Goal: Information Seeking & Learning: Learn about a topic

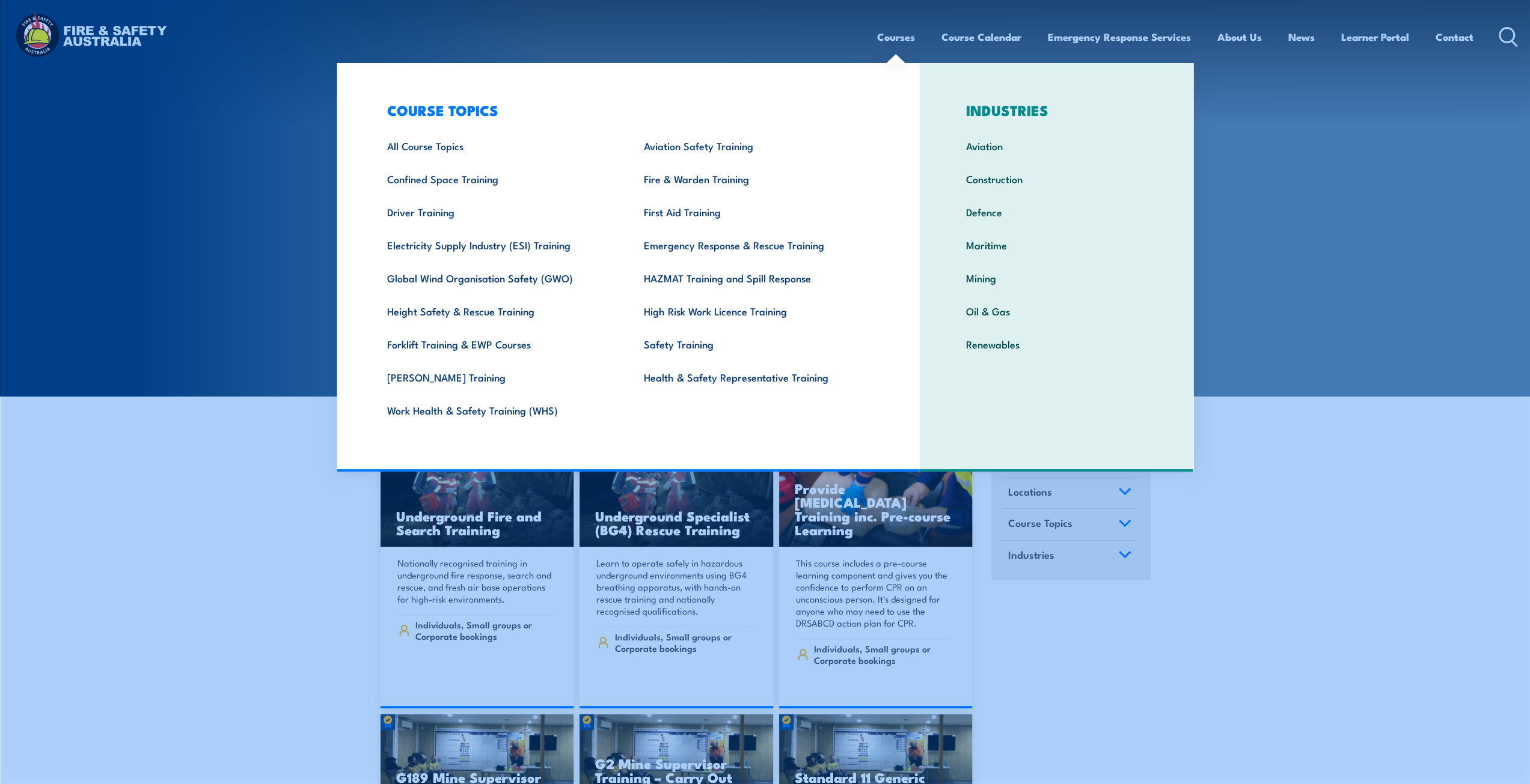
click at [896, 36] on link "Courses" at bounding box center [896, 37] width 38 height 32
click at [1400, 232] on section "COURSES Find a course thats right for you and your team. We can train on your w…" at bounding box center [765, 198] width 1530 height 397
click at [1325, 213] on section "COURSES Find a course thats right for you and your team. We can train on your w…" at bounding box center [765, 198] width 1530 height 397
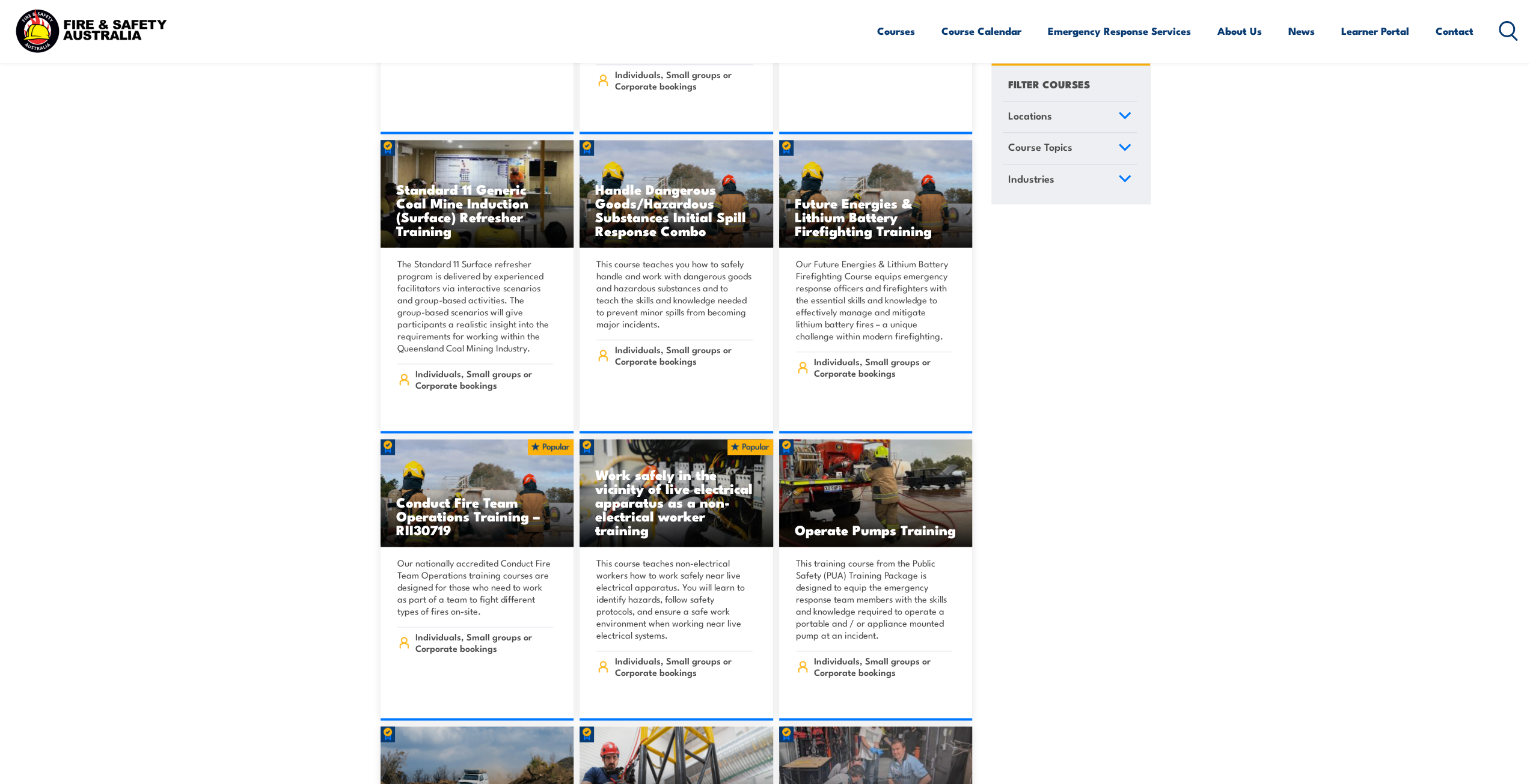
scroll to position [1562, 0]
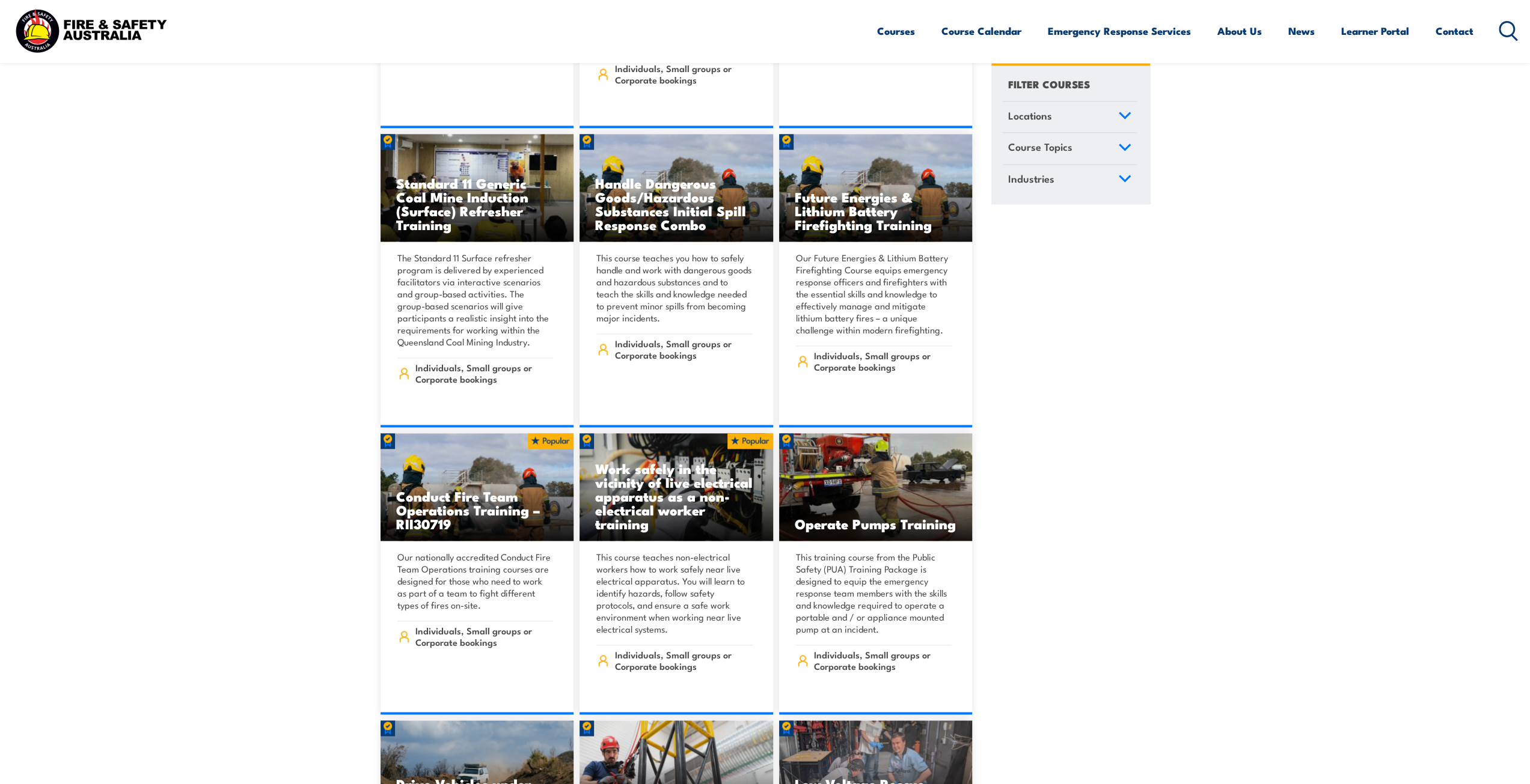
click at [47, 33] on img at bounding box center [91, 31] width 157 height 52
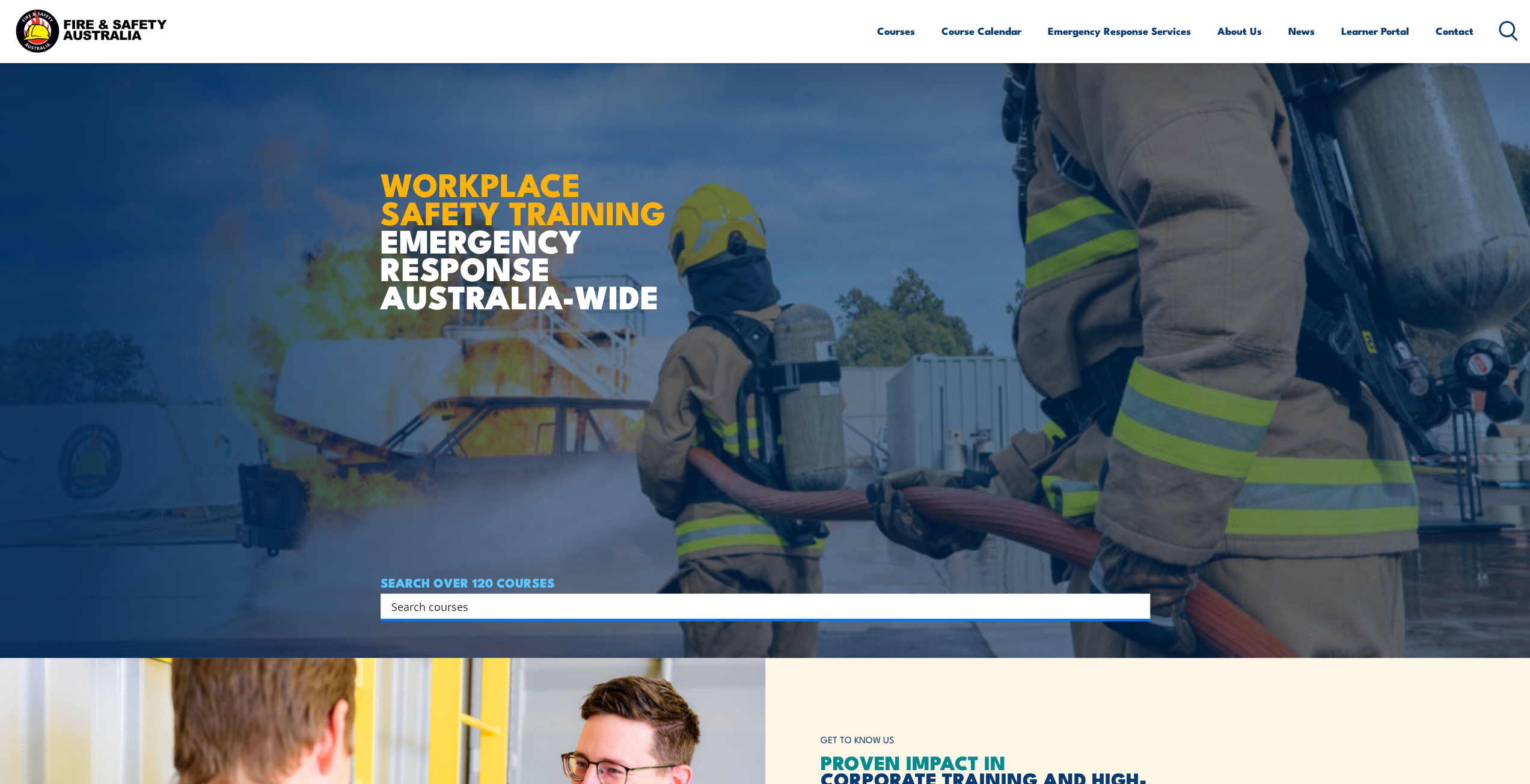
scroll to position [118, 0]
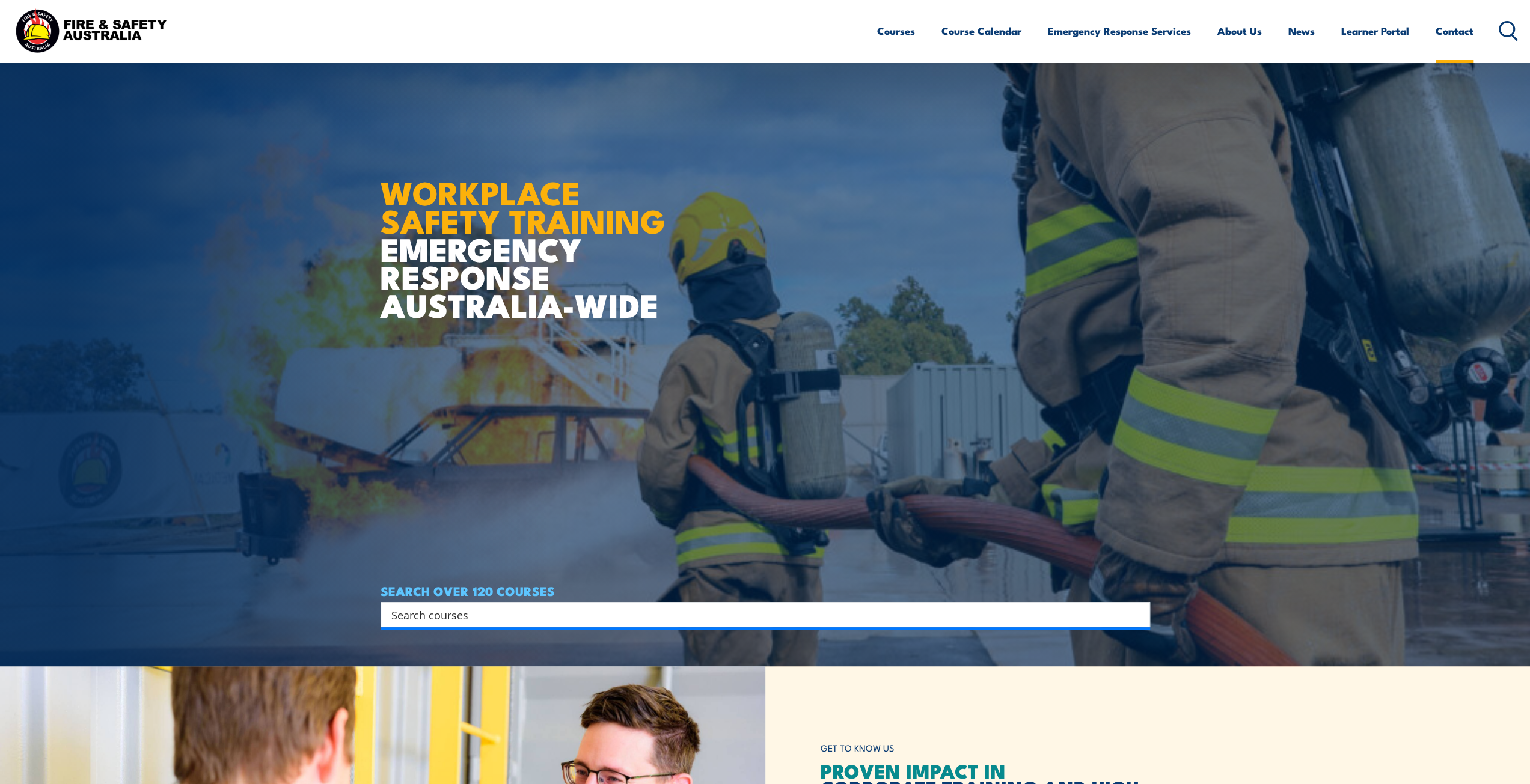
click at [1450, 39] on link "Contact" at bounding box center [1454, 31] width 38 height 32
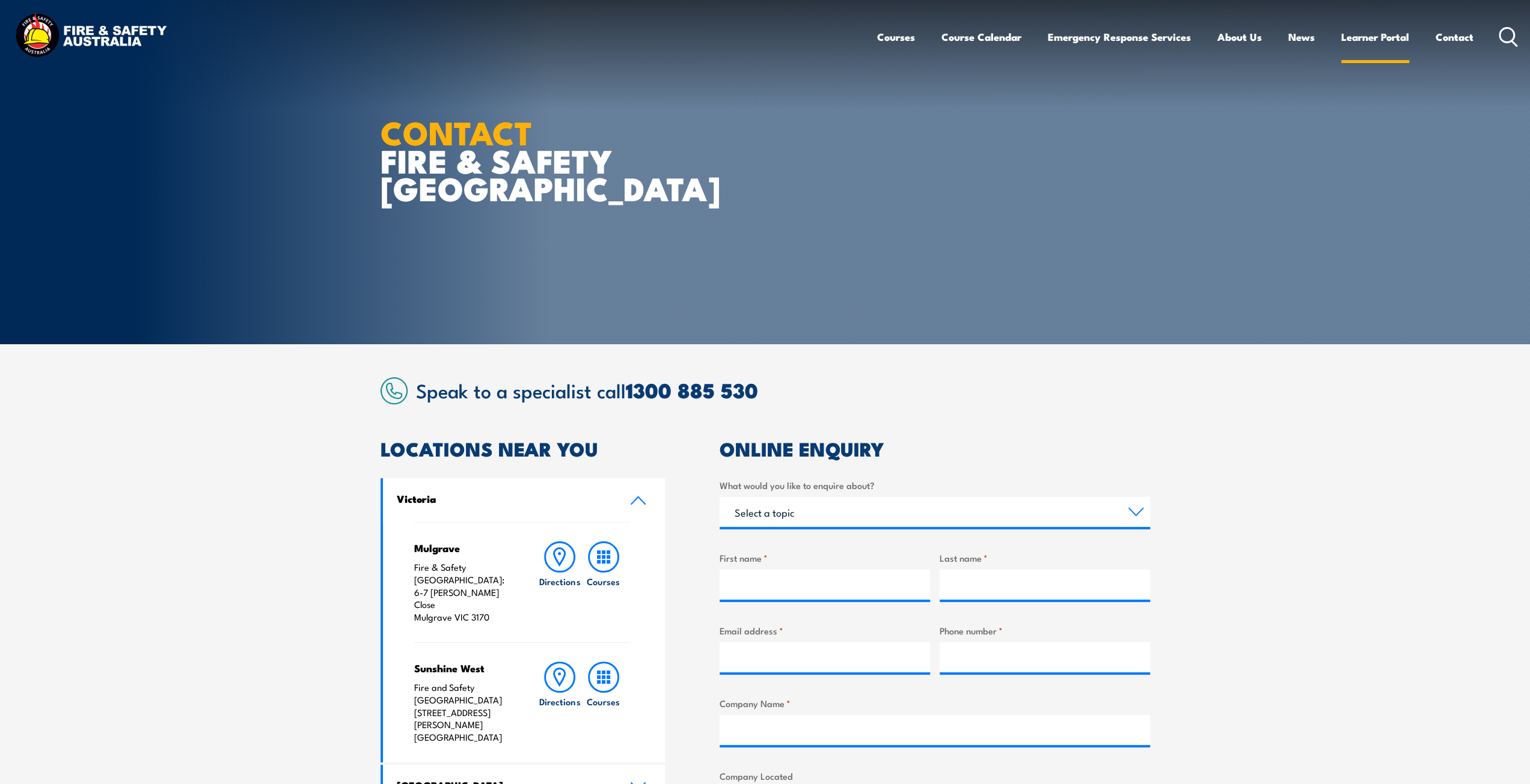
click at [1395, 33] on link "Learner Portal" at bounding box center [1375, 37] width 68 height 32
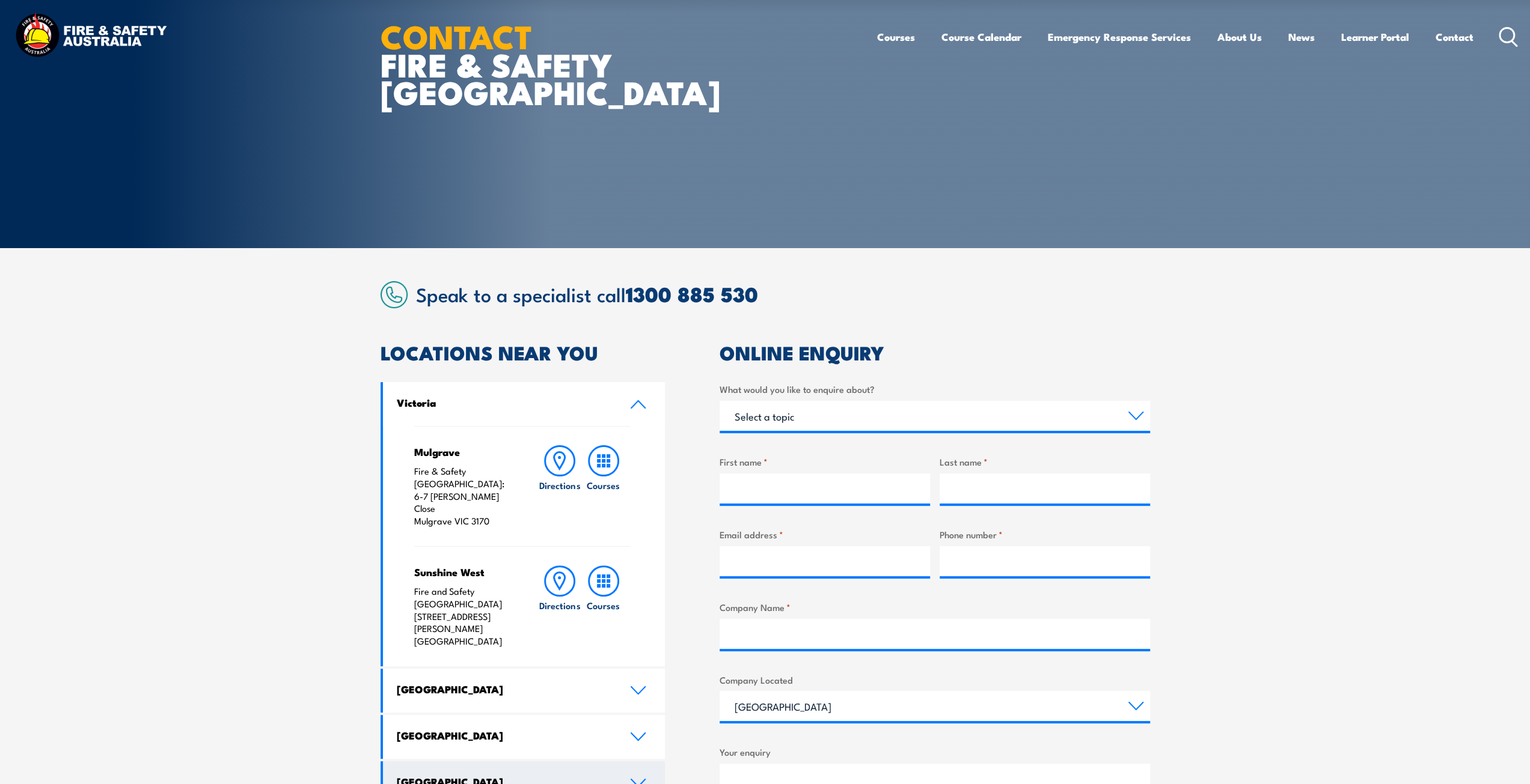
scroll to position [240, 0]
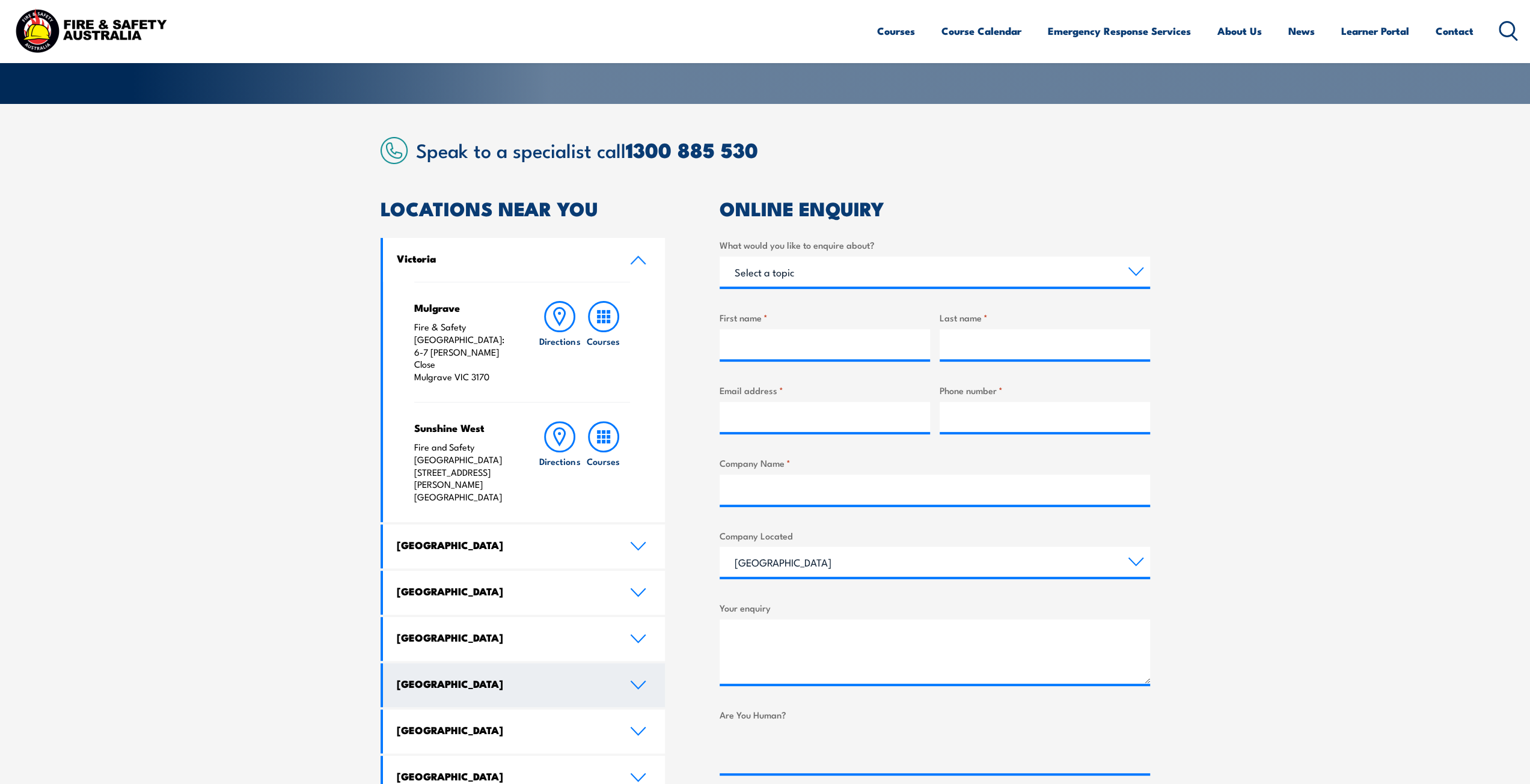
click at [639, 663] on link "[GEOGRAPHIC_DATA]" at bounding box center [524, 685] width 282 height 44
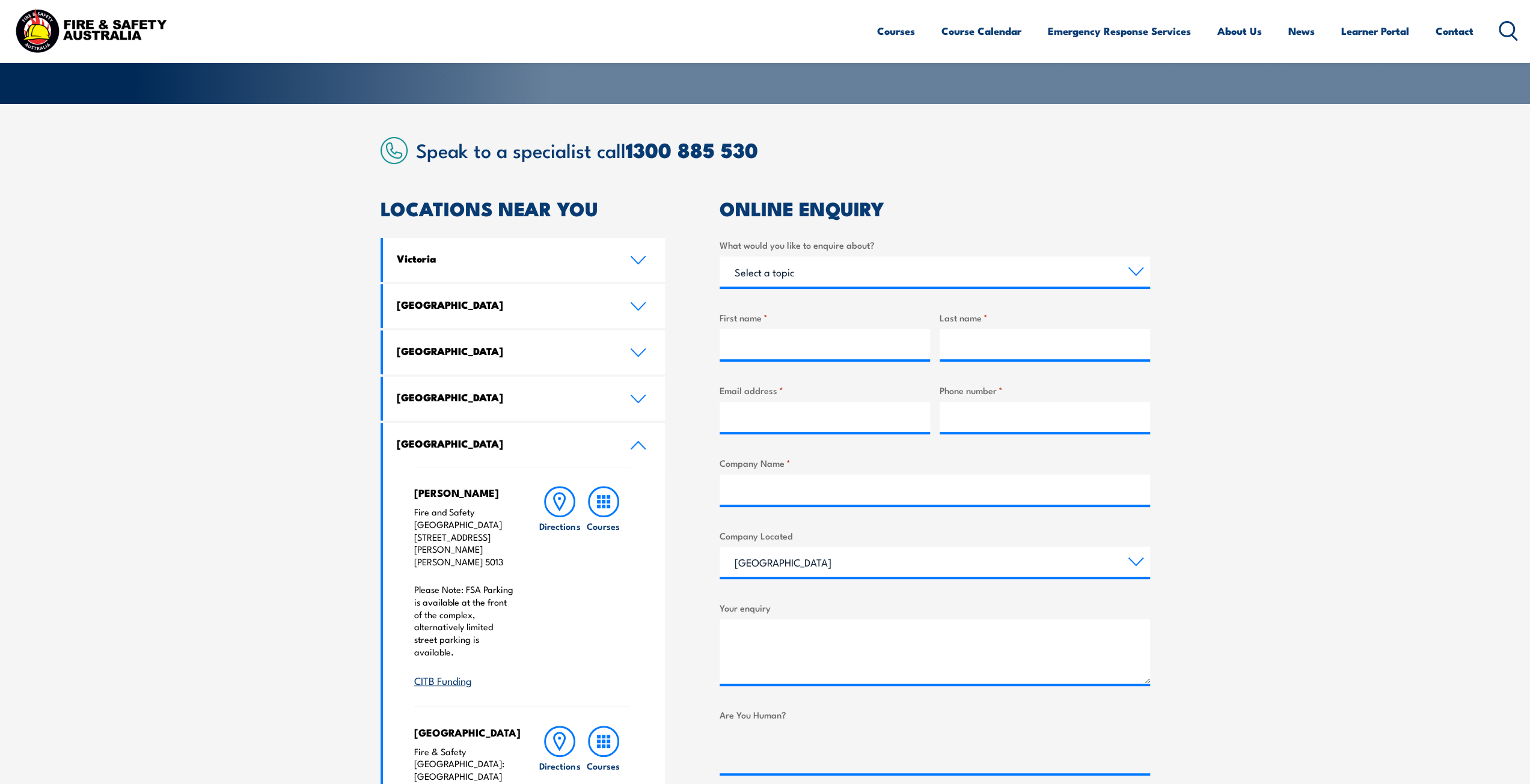
click at [640, 446] on icon at bounding box center [638, 446] width 16 height 10
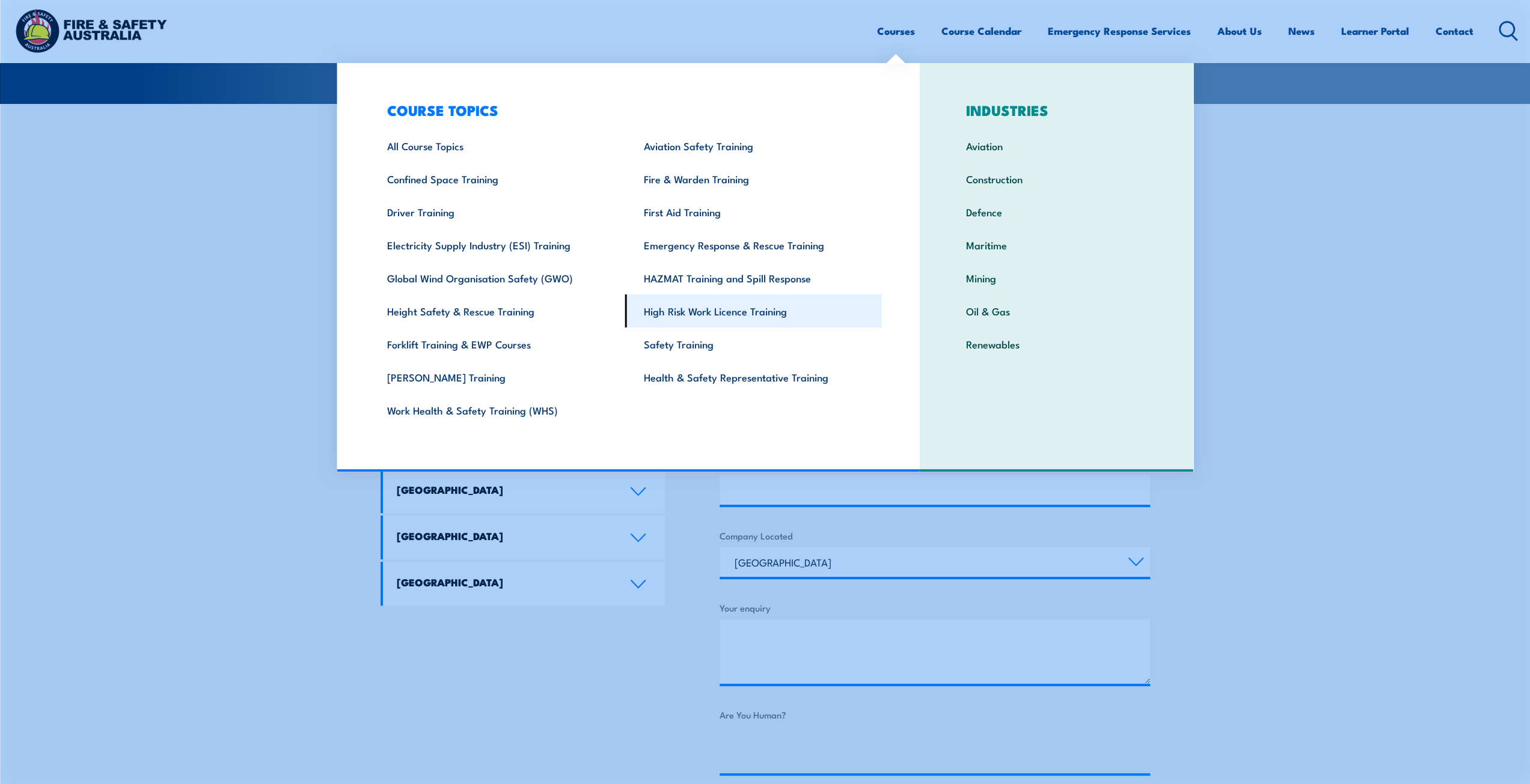
click at [726, 311] on link "High Risk Work Licence Training" at bounding box center [753, 311] width 256 height 33
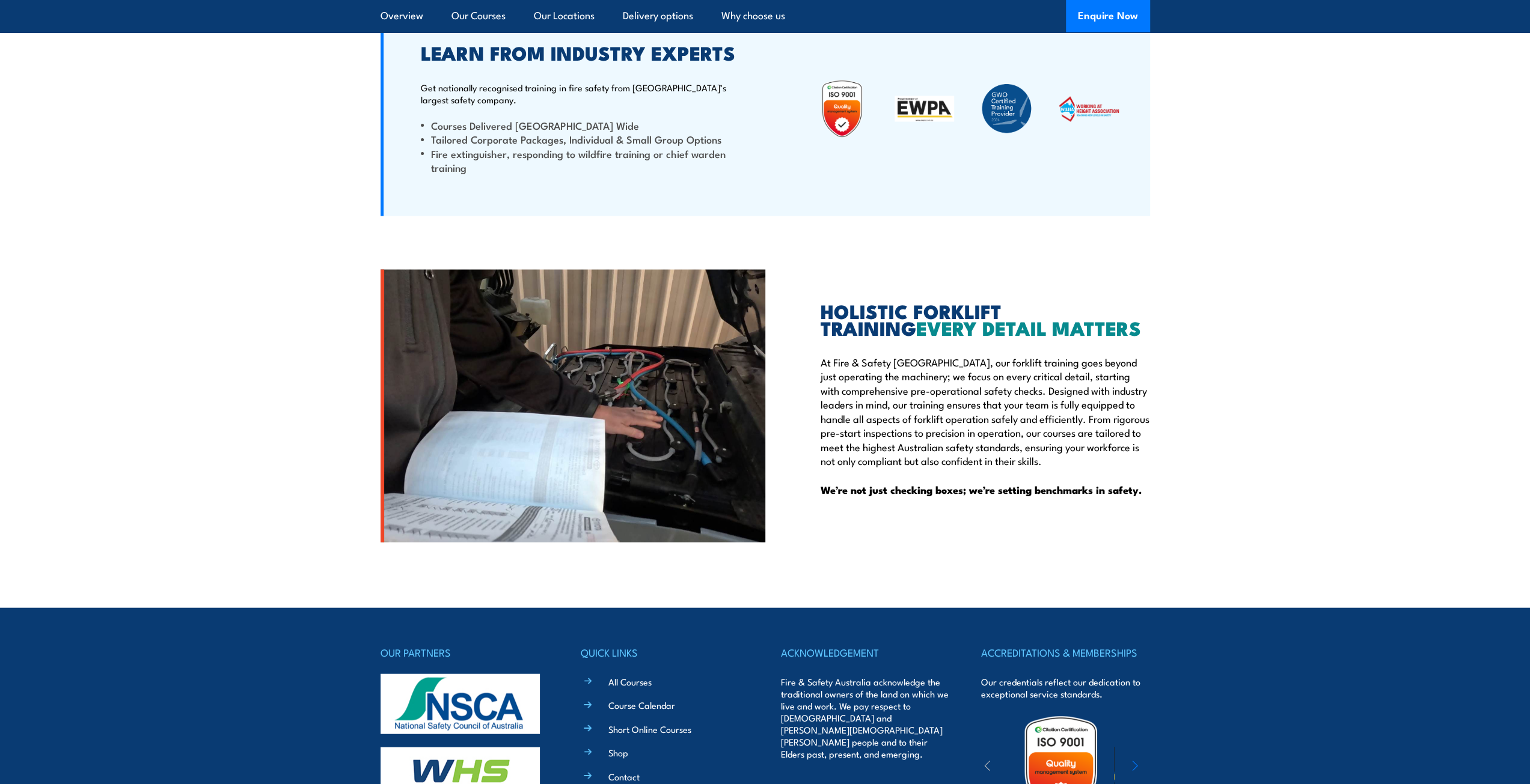
scroll to position [2535, 0]
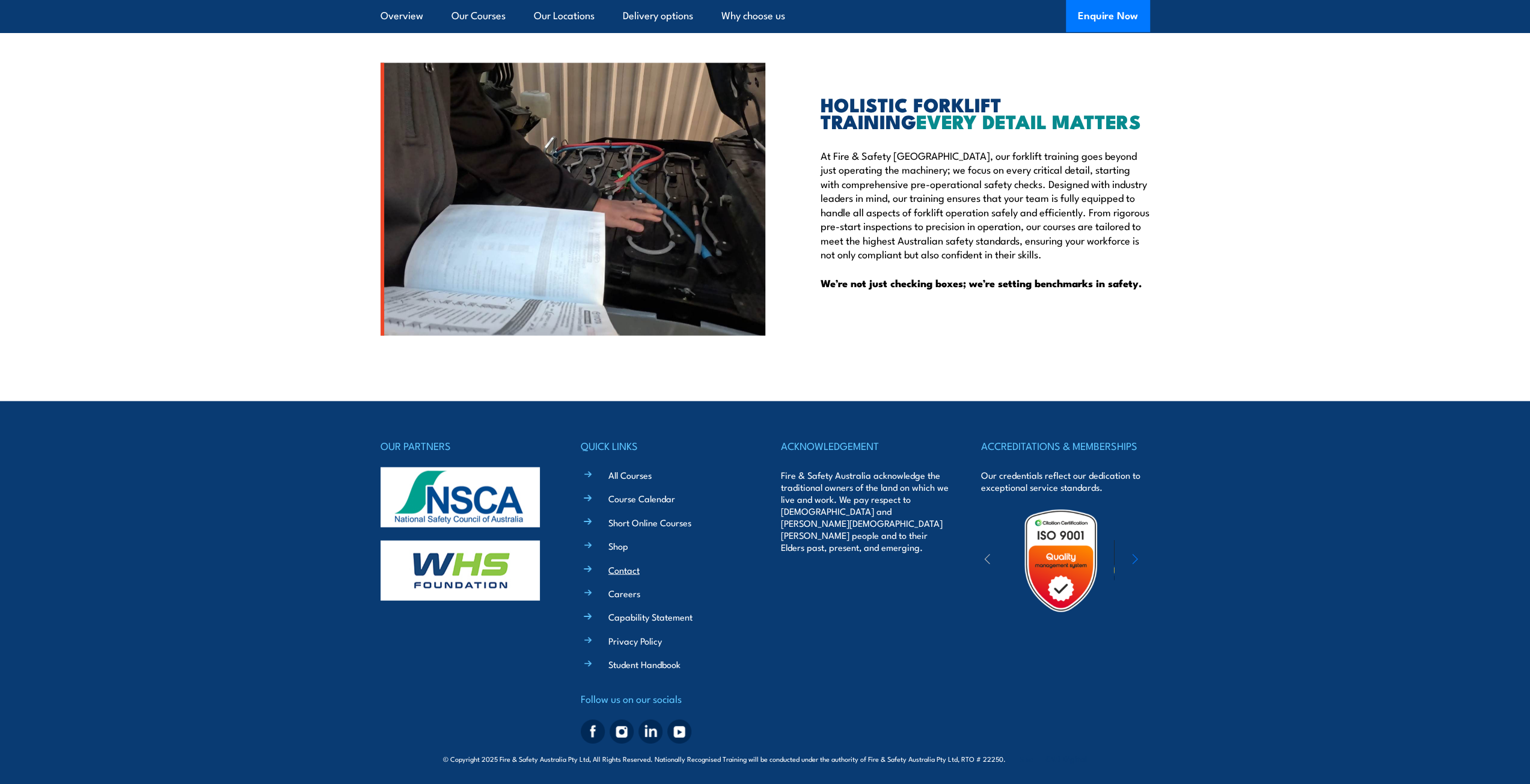
click at [631, 566] on link "Contact" at bounding box center [624, 570] width 31 height 12
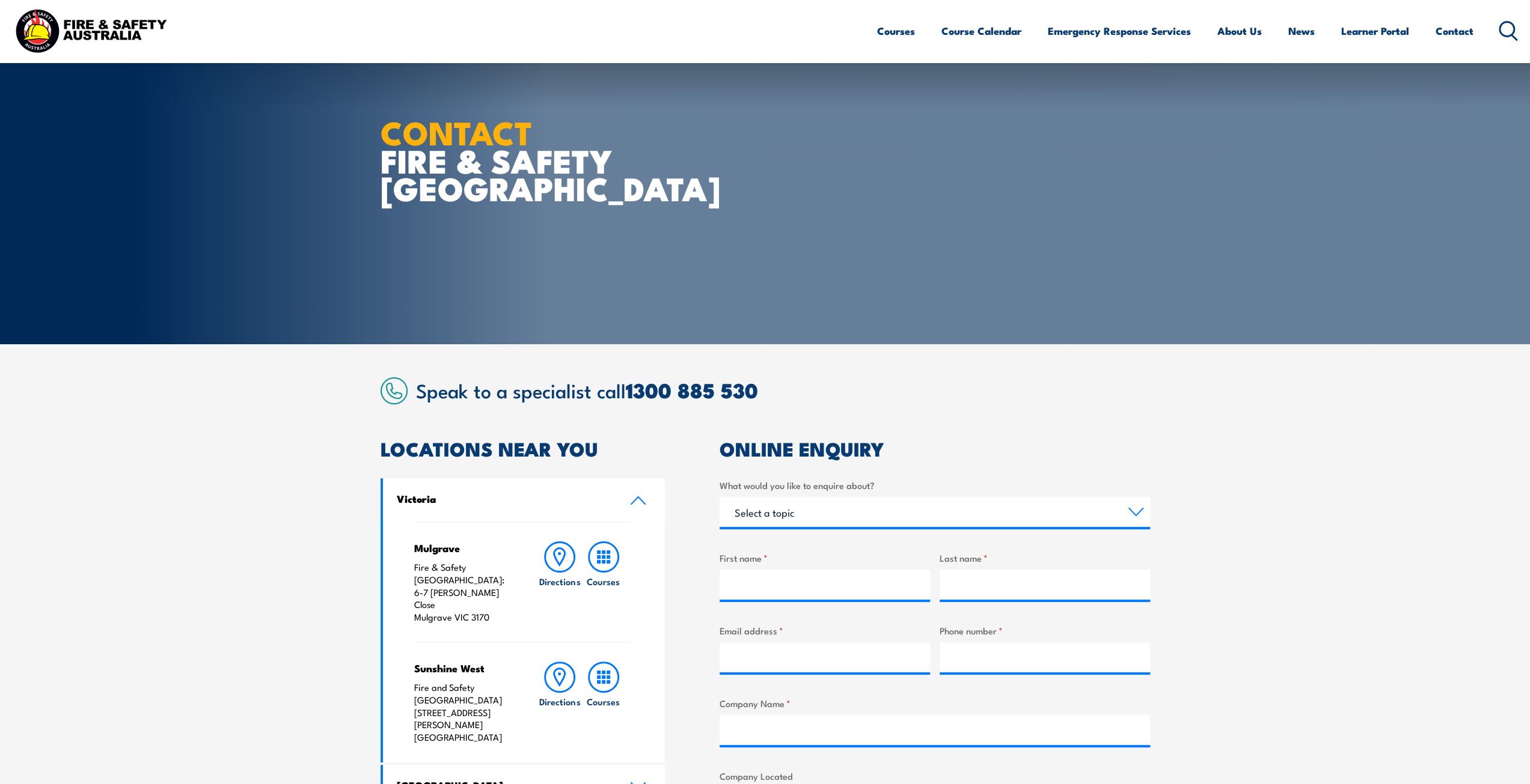
scroll to position [240, 0]
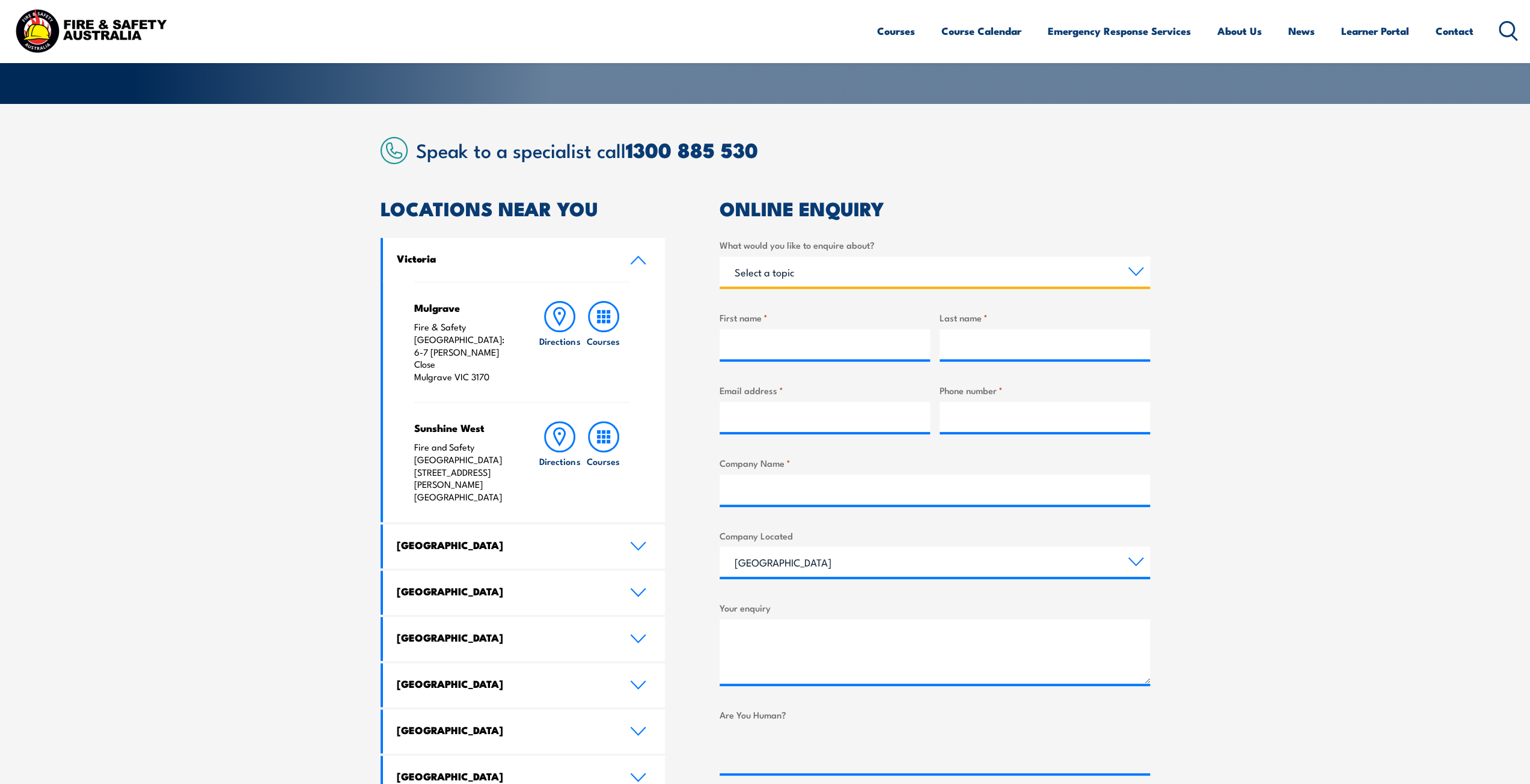
click at [771, 277] on select "Select a topic Training Emergency Response Services General Enquiry" at bounding box center [935, 271] width 430 height 30
select select "Training"
click at [719, 256] on select "Select a topic Training Emergency Response Services General Enquiry" at bounding box center [935, 271] width 430 height 30
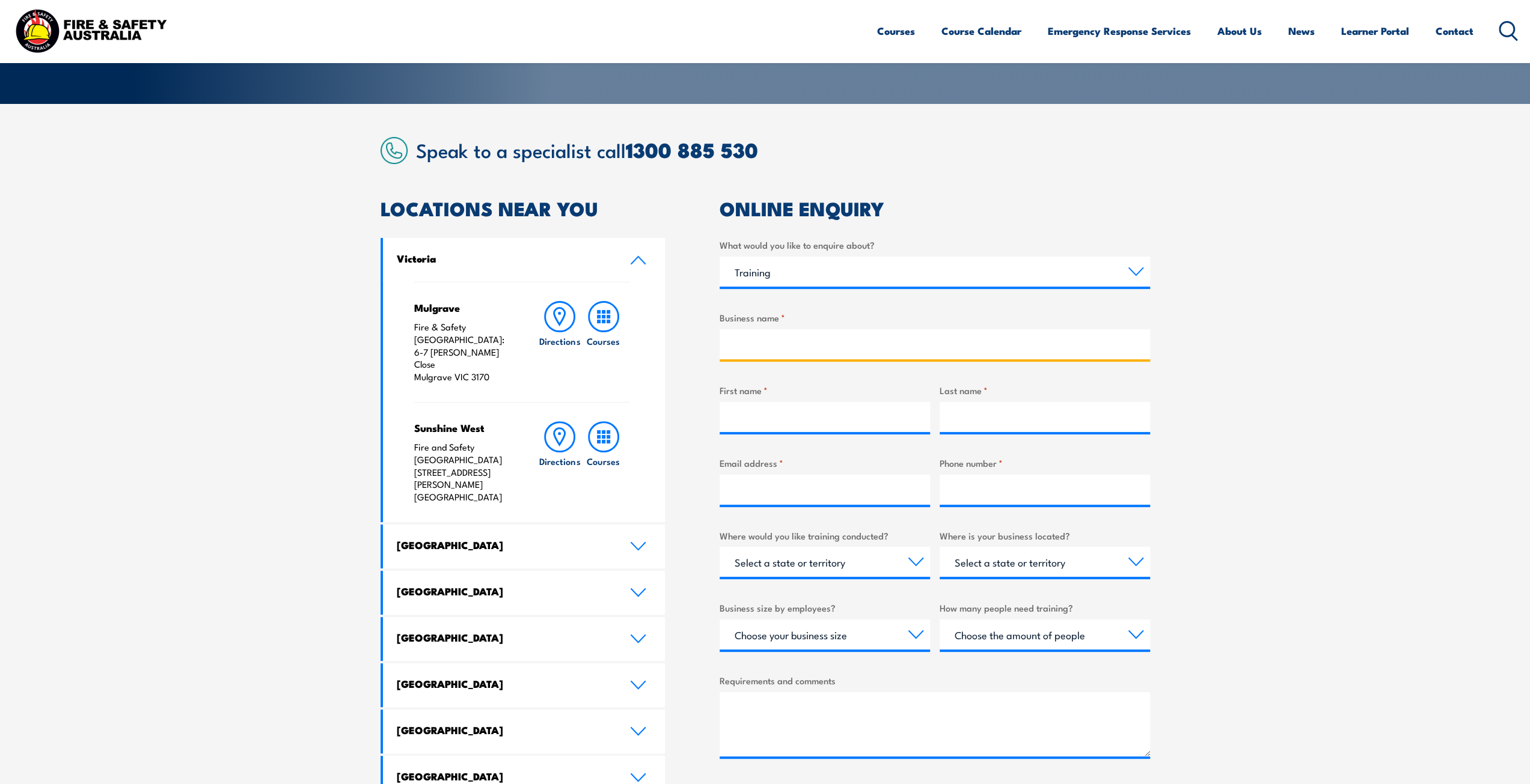
click at [766, 345] on input "Business name *" at bounding box center [935, 344] width 430 height 30
type input "FMG Engineering"
type input "[PERSON_NAME]"
type input "Wolfe"
type input "alex.wolfe@fmgengineering.com.au"
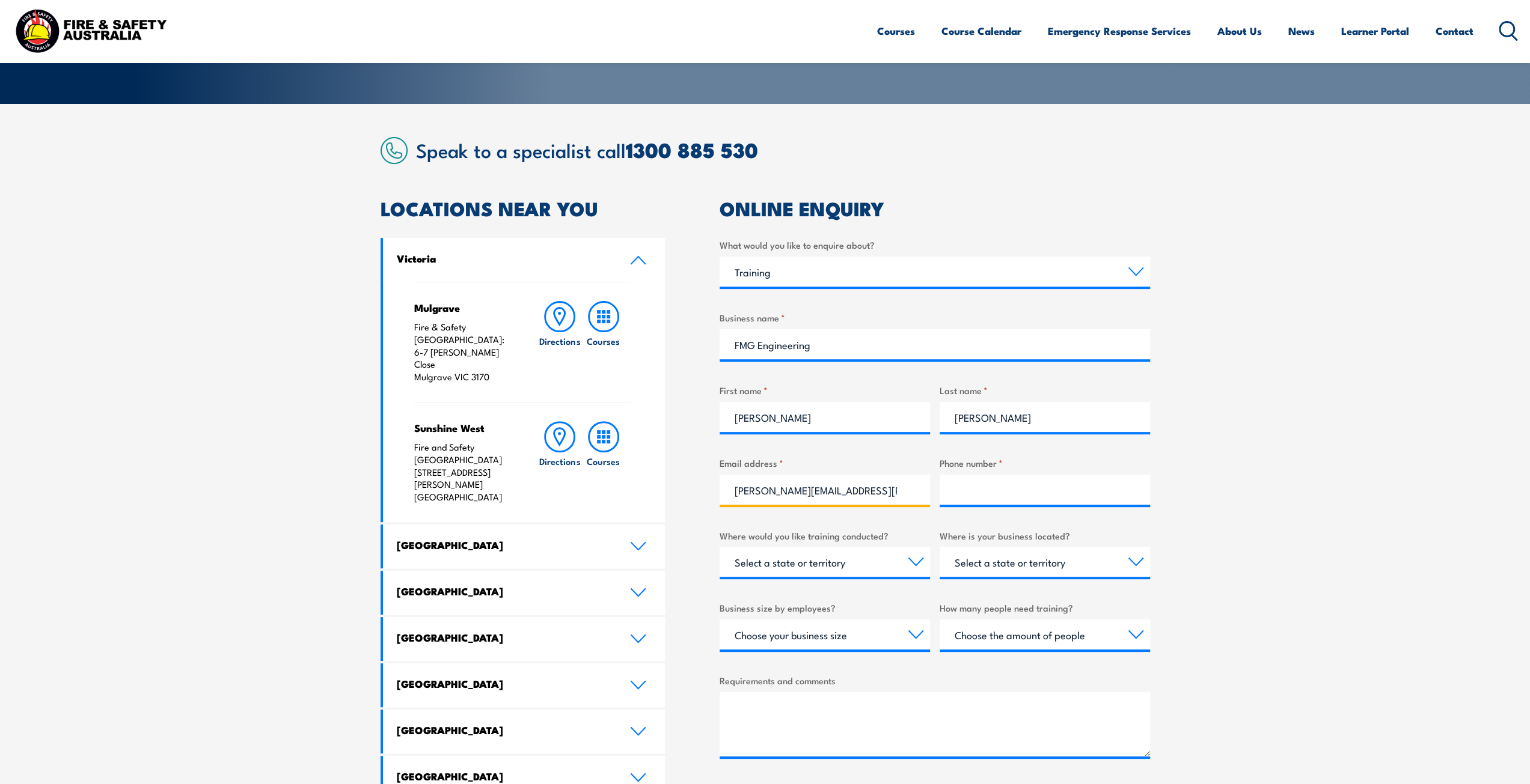
type input "0881326606"
select select "SA"
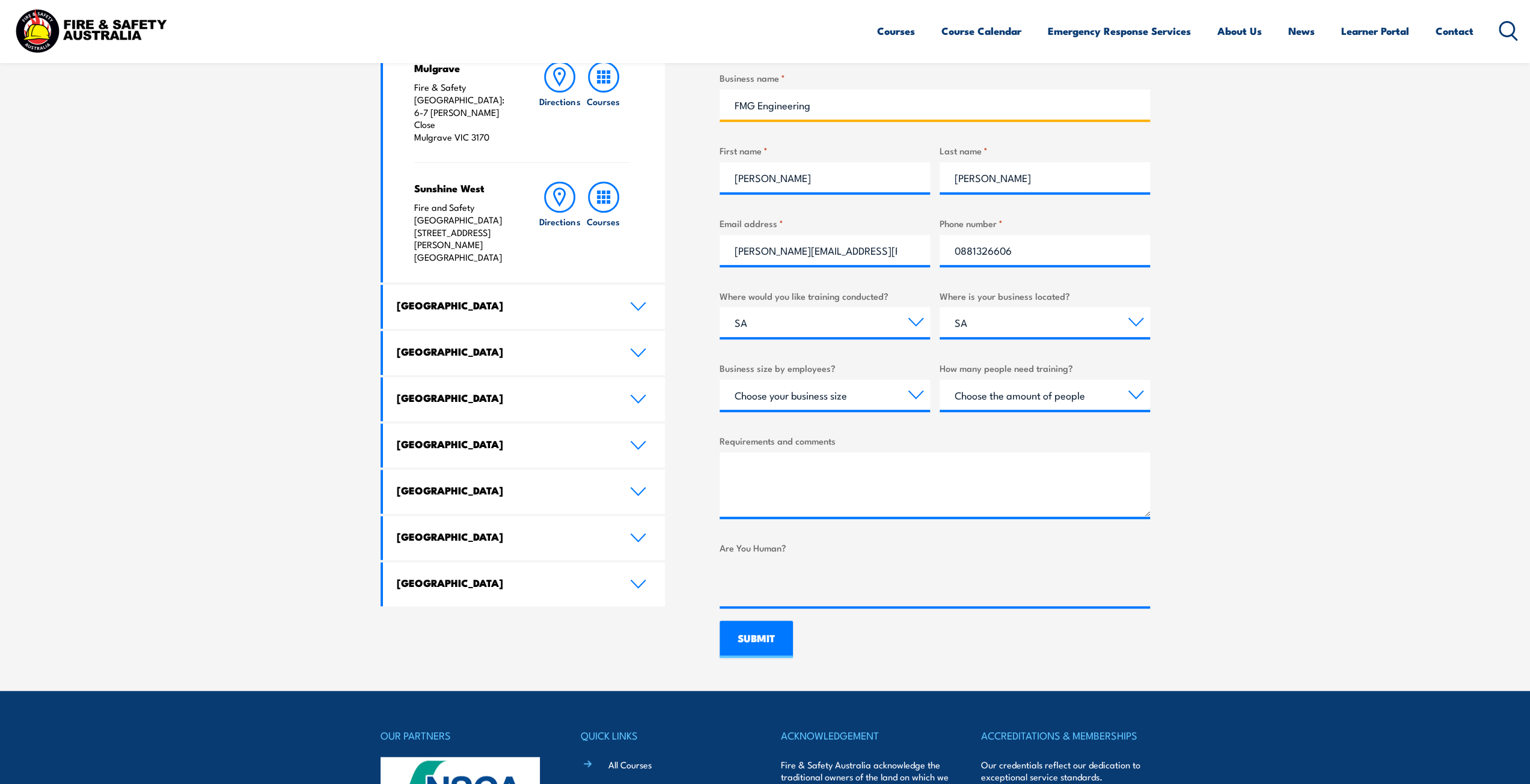
scroll to position [481, 0]
click at [822, 306] on div "Where would you like training conducted? Select a state or territory Nationally…" at bounding box center [824, 312] width 210 height 49
click at [827, 326] on select "Select a state or territory Nationally - multiple locations QLD NSW VIC SA ACT …" at bounding box center [824, 321] width 210 height 30
click at [1376, 346] on section "Speak to a specialist call 1300 885 530 LOCATIONS NEAR YOU Victoria Mulgrave Fi…" at bounding box center [765, 277] width 1530 height 827
click at [844, 398] on select "Choose your business size 1 to 19 20 to 199 200+" at bounding box center [824, 394] width 210 height 30
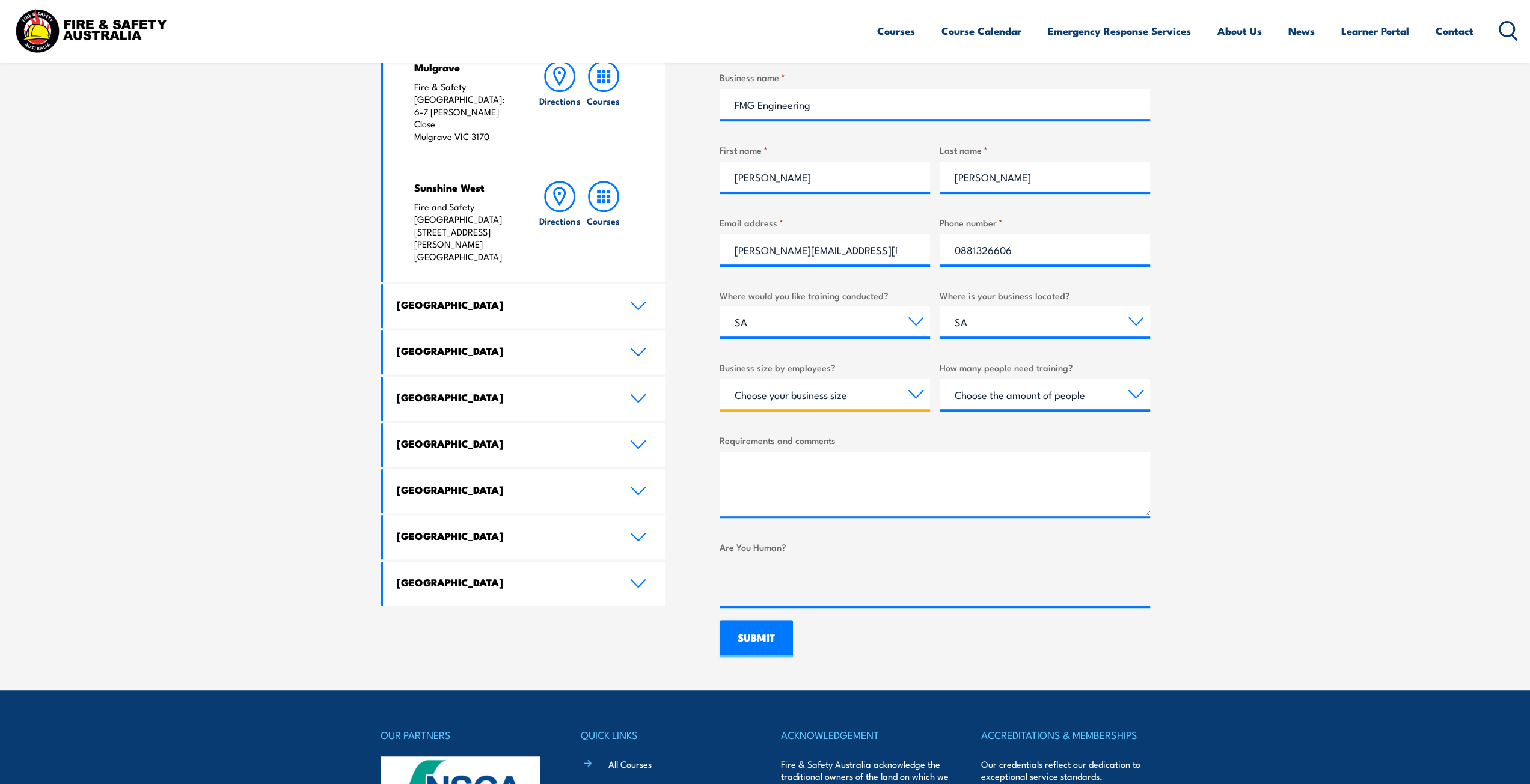
select select "20 to 199"
click at [719, 379] on select "Choose your business size 1 to 19 20 to 199 200+" at bounding box center [824, 394] width 210 height 30
click at [1011, 397] on select "Choose the amount of people 1 to 4 5 to 19 20+" at bounding box center [1044, 394] width 210 height 30
select select "5 to 19"
click at [939, 379] on select "Choose the amount of people 1 to 4 5 to 19 20+" at bounding box center [1044, 394] width 210 height 30
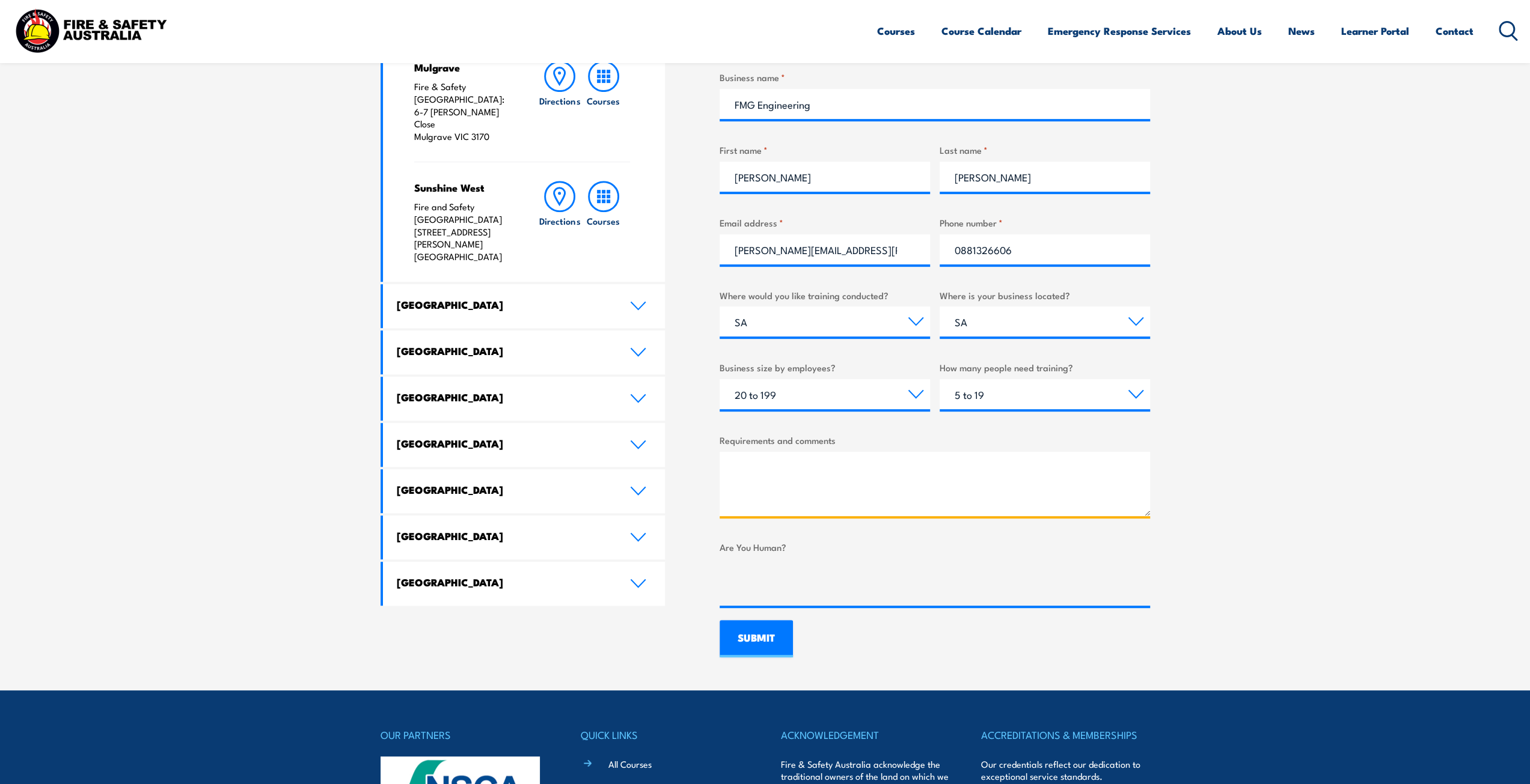
click at [827, 464] on textarea "Requirements and comments" at bounding box center [935, 484] width 430 height 64
type textarea "G"
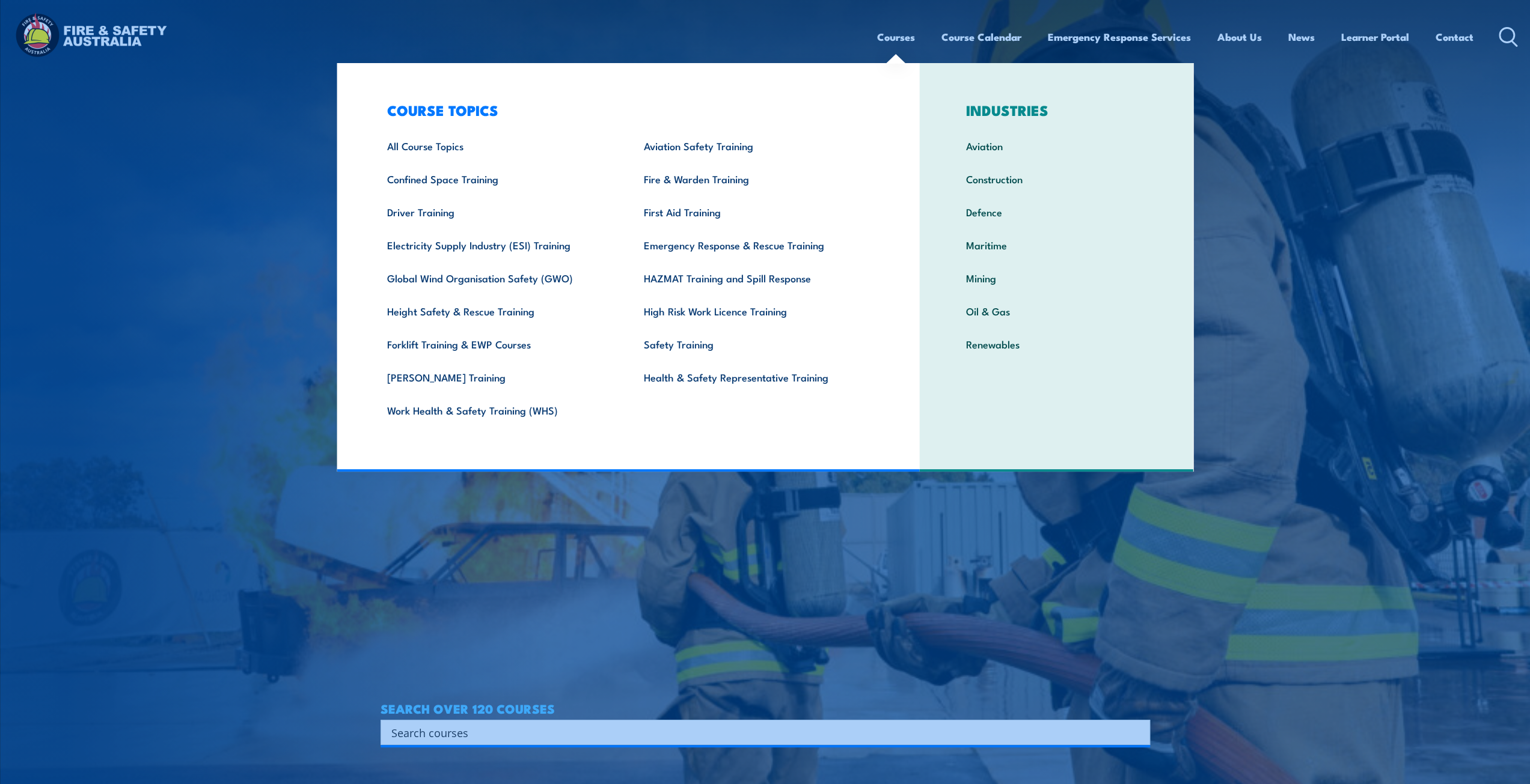
click at [904, 48] on link "Courses" at bounding box center [896, 37] width 38 height 32
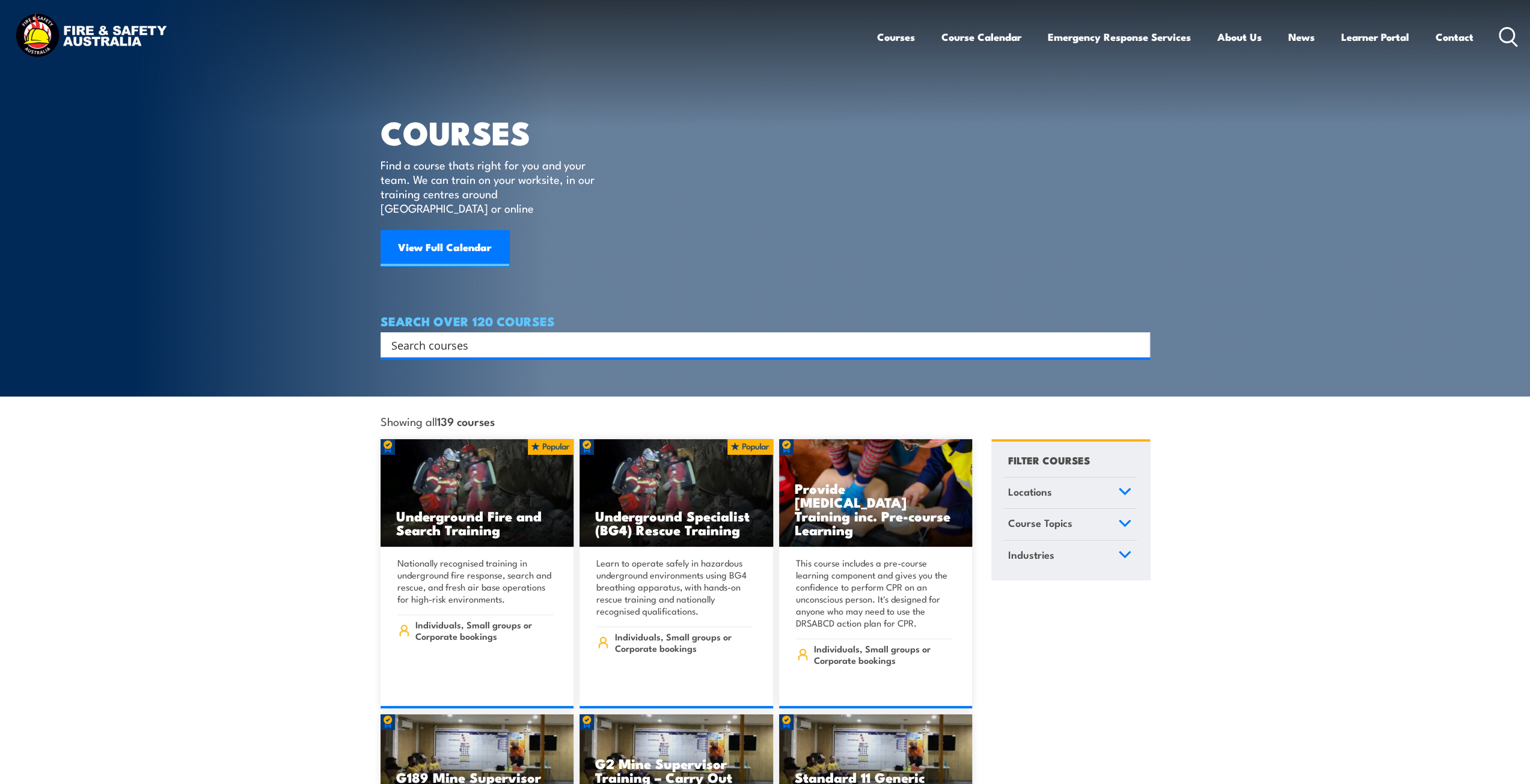
click at [484, 336] on input "Search input" at bounding box center [758, 345] width 732 height 18
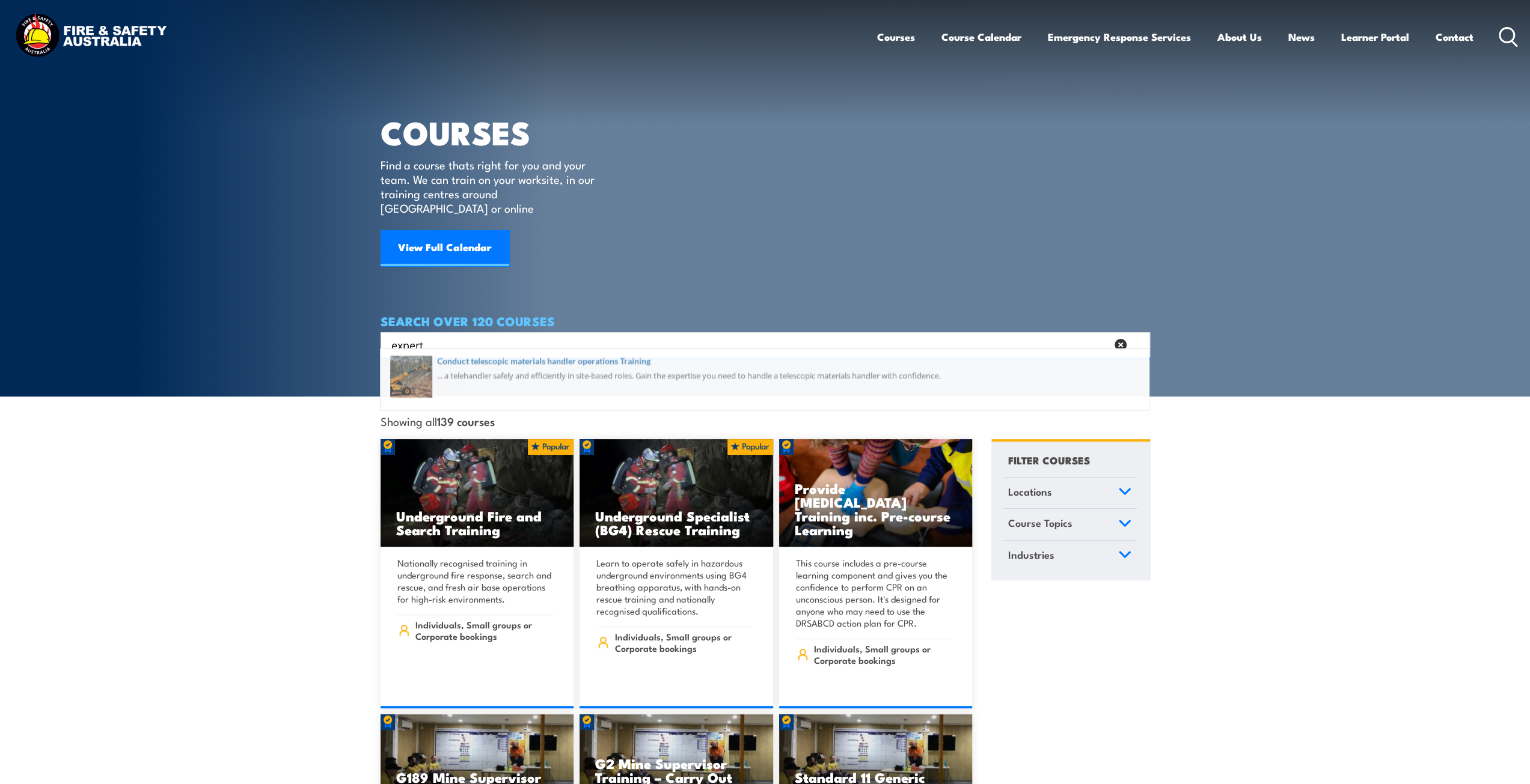
type input "expert"
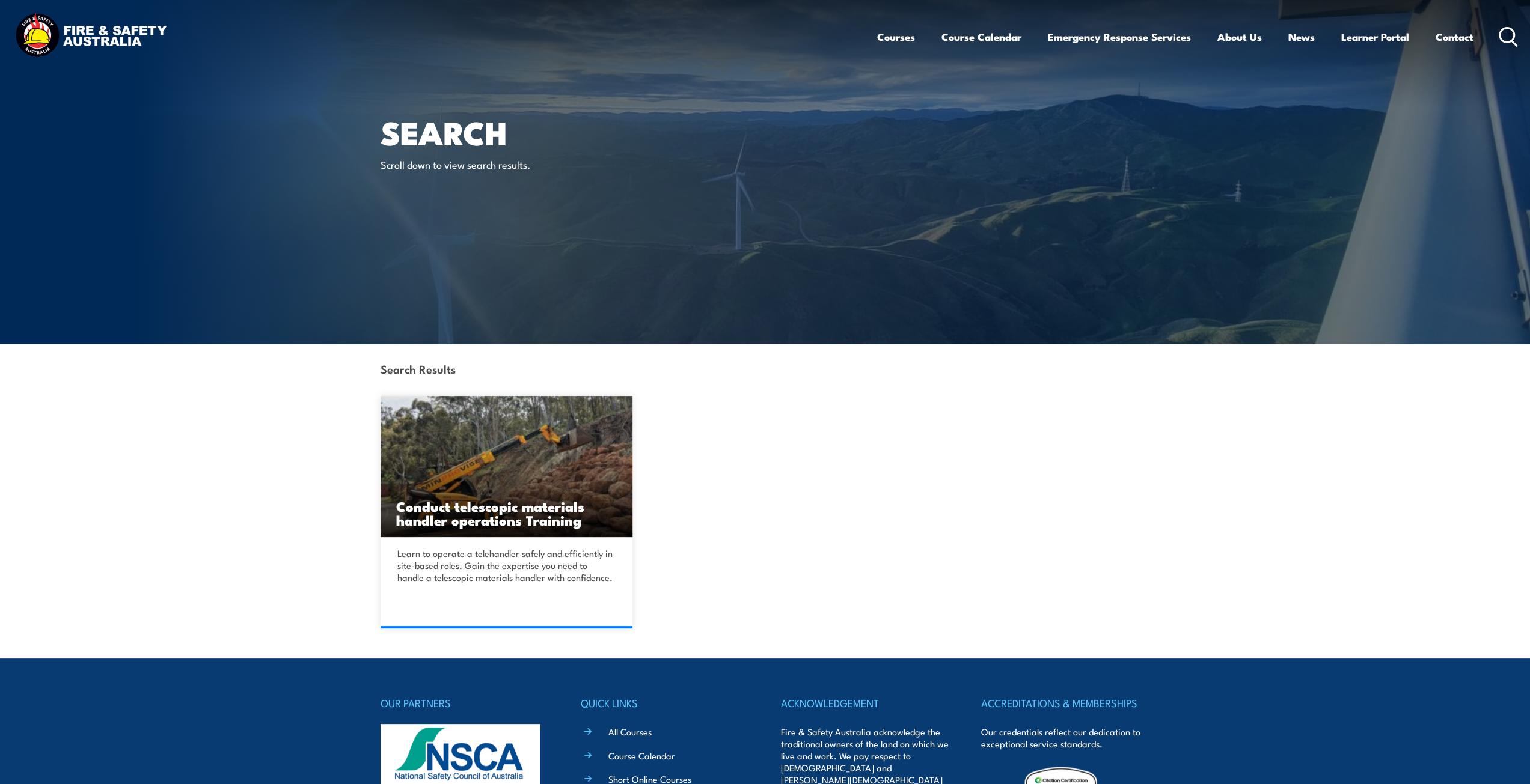
click at [912, 35] on ul "Courses Course Calendar Emergency Response Services Services Overview Emergency…" at bounding box center [1175, 37] width 596 height 32
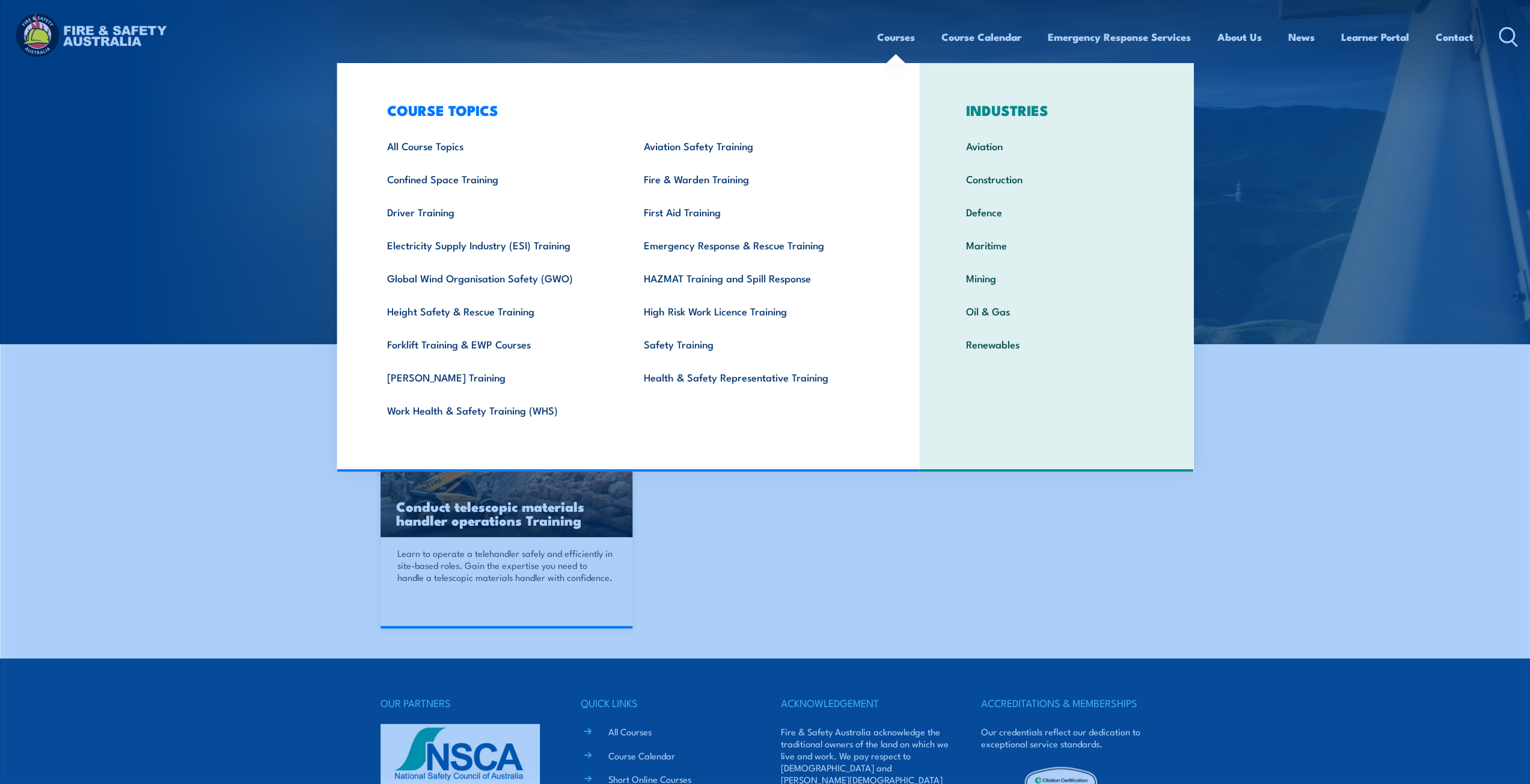
click at [903, 35] on link "Courses" at bounding box center [896, 37] width 38 height 32
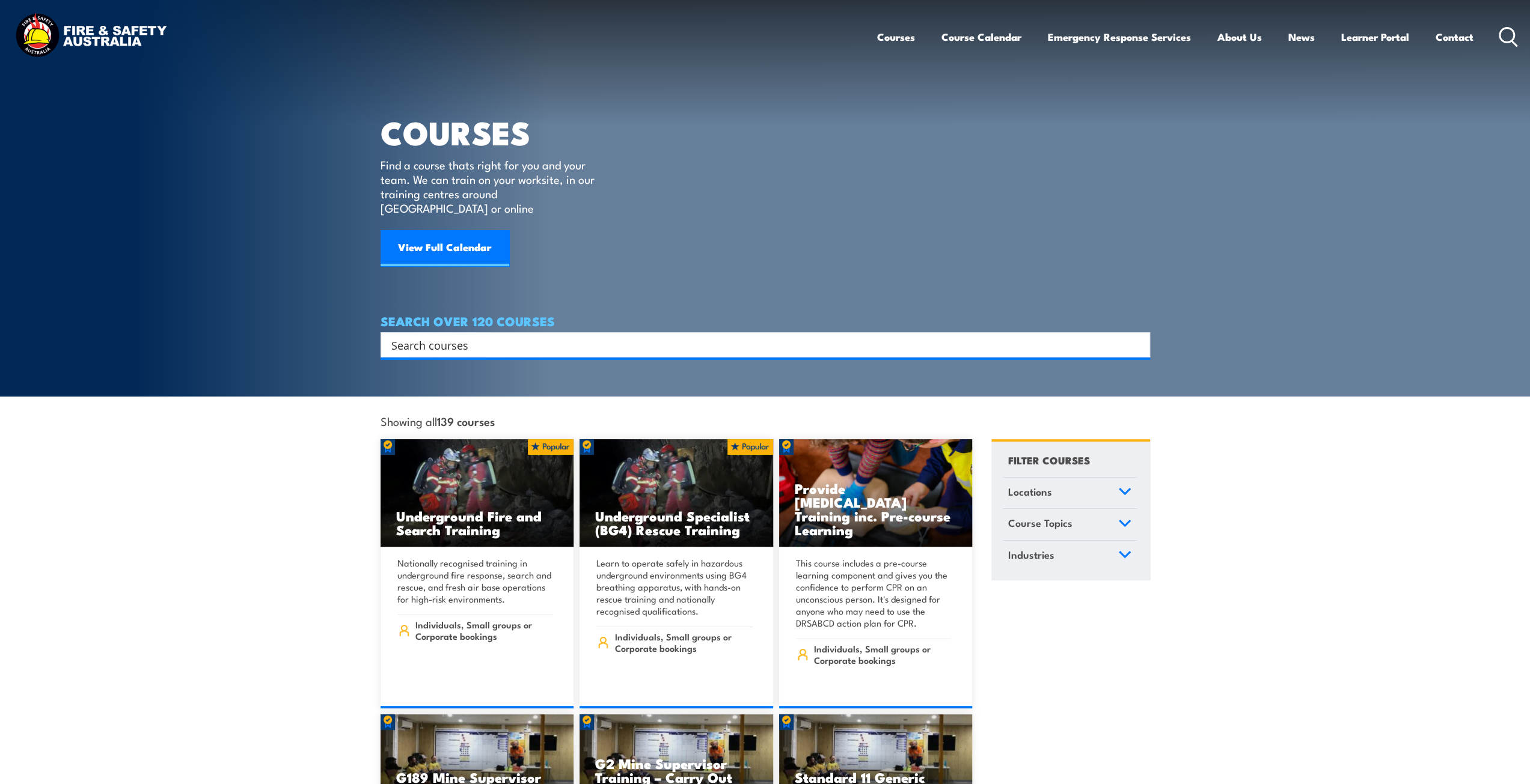
click at [425, 336] on input "Search input" at bounding box center [758, 345] width 732 height 18
type input "first aid"
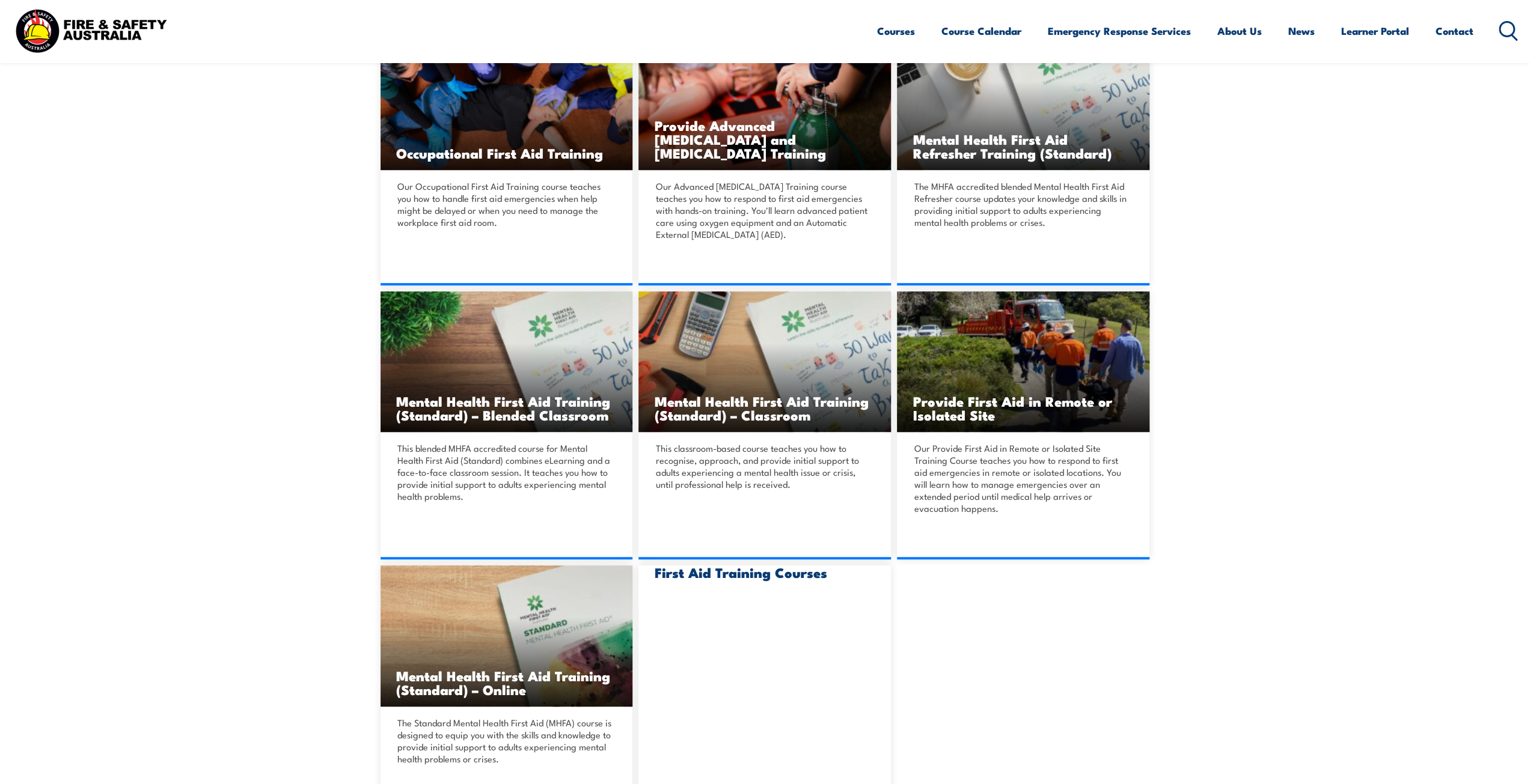
scroll to position [721, 0]
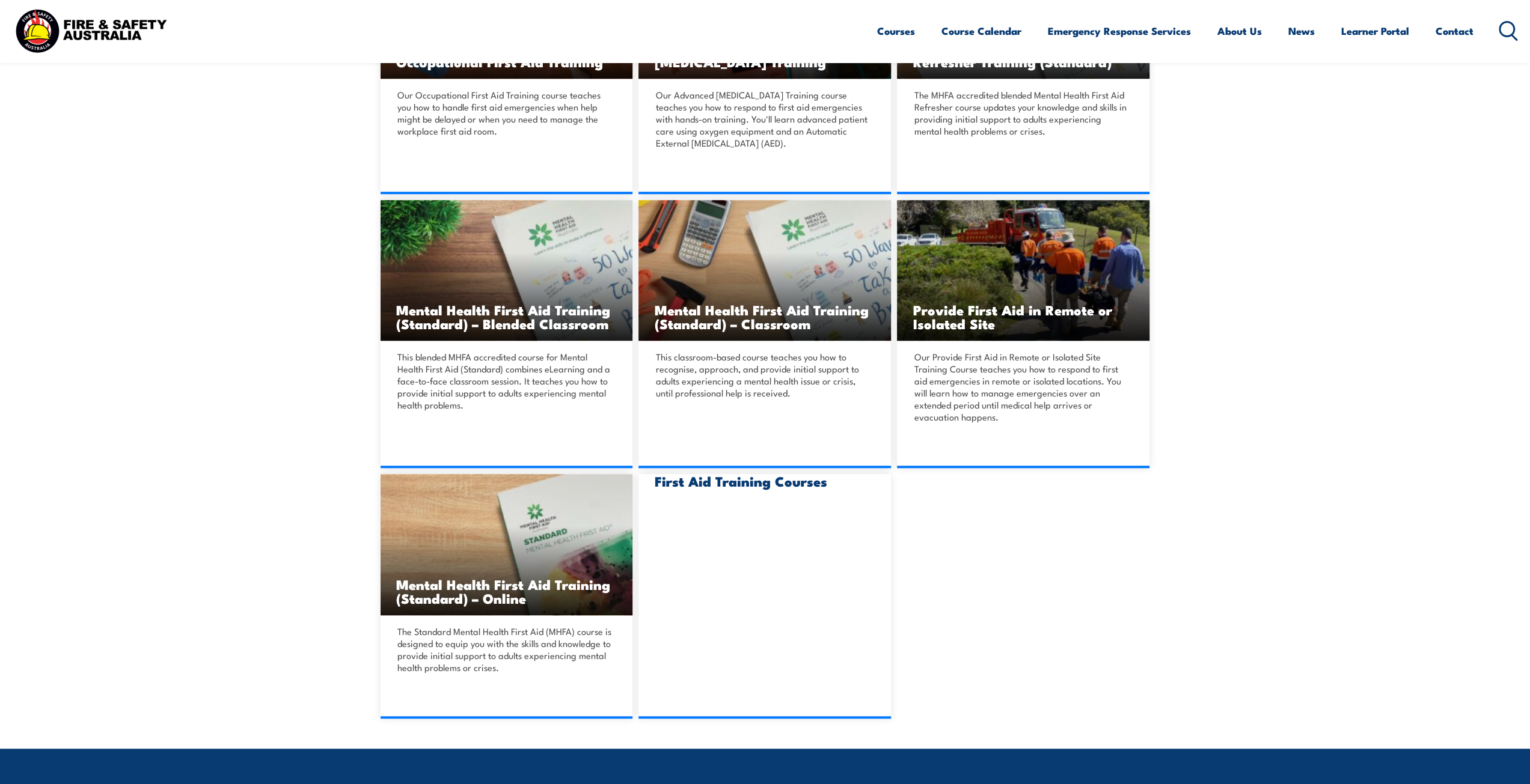
click at [1156, 620] on section "Search Results Provide Advanced First Aid Training DETAILS DETAILS DETAILS" at bounding box center [765, 171] width 1530 height 1096
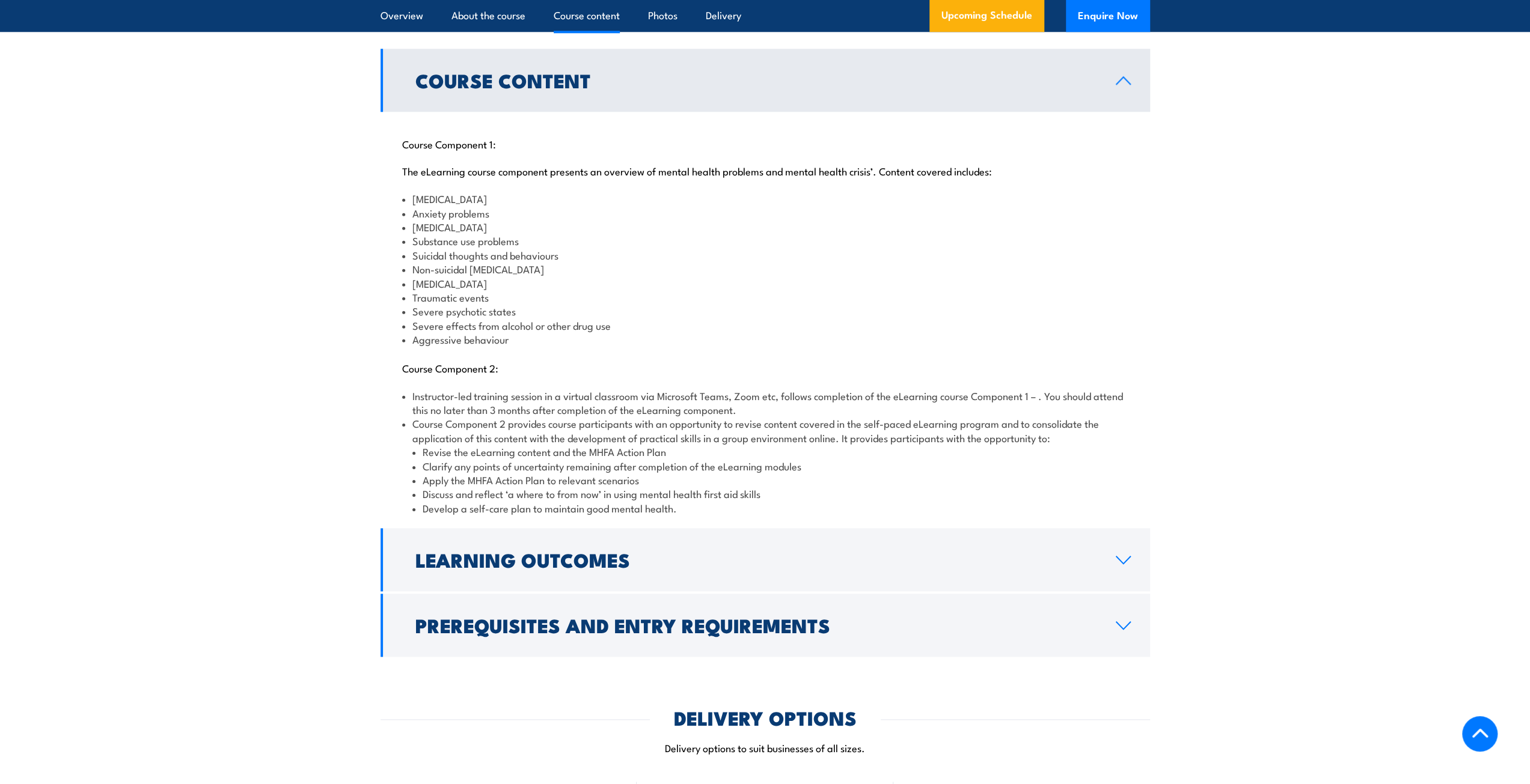
scroll to position [1322, 0]
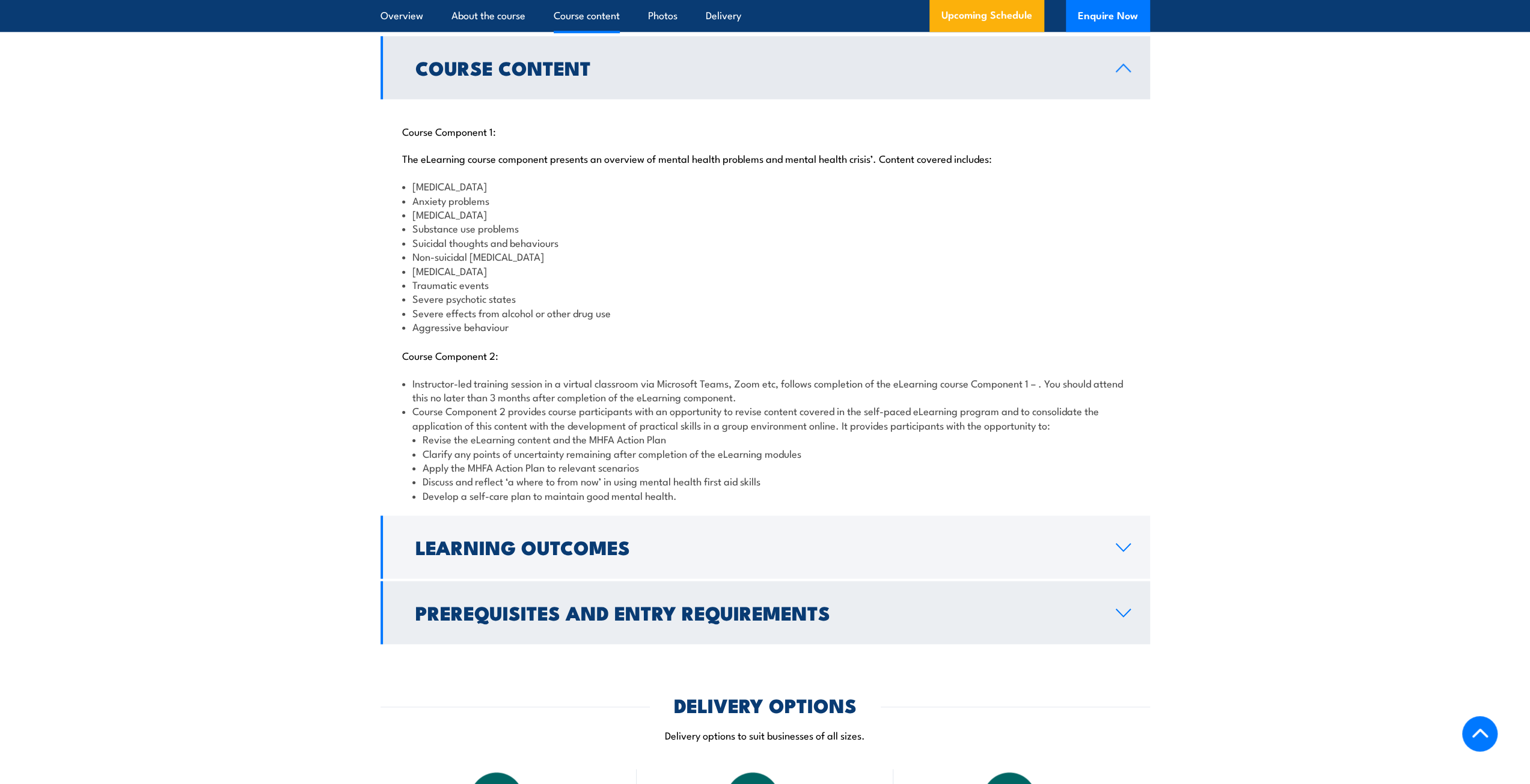
click at [655, 610] on h2 "Prerequisites and Entry Requirements" at bounding box center [756, 612] width 681 height 17
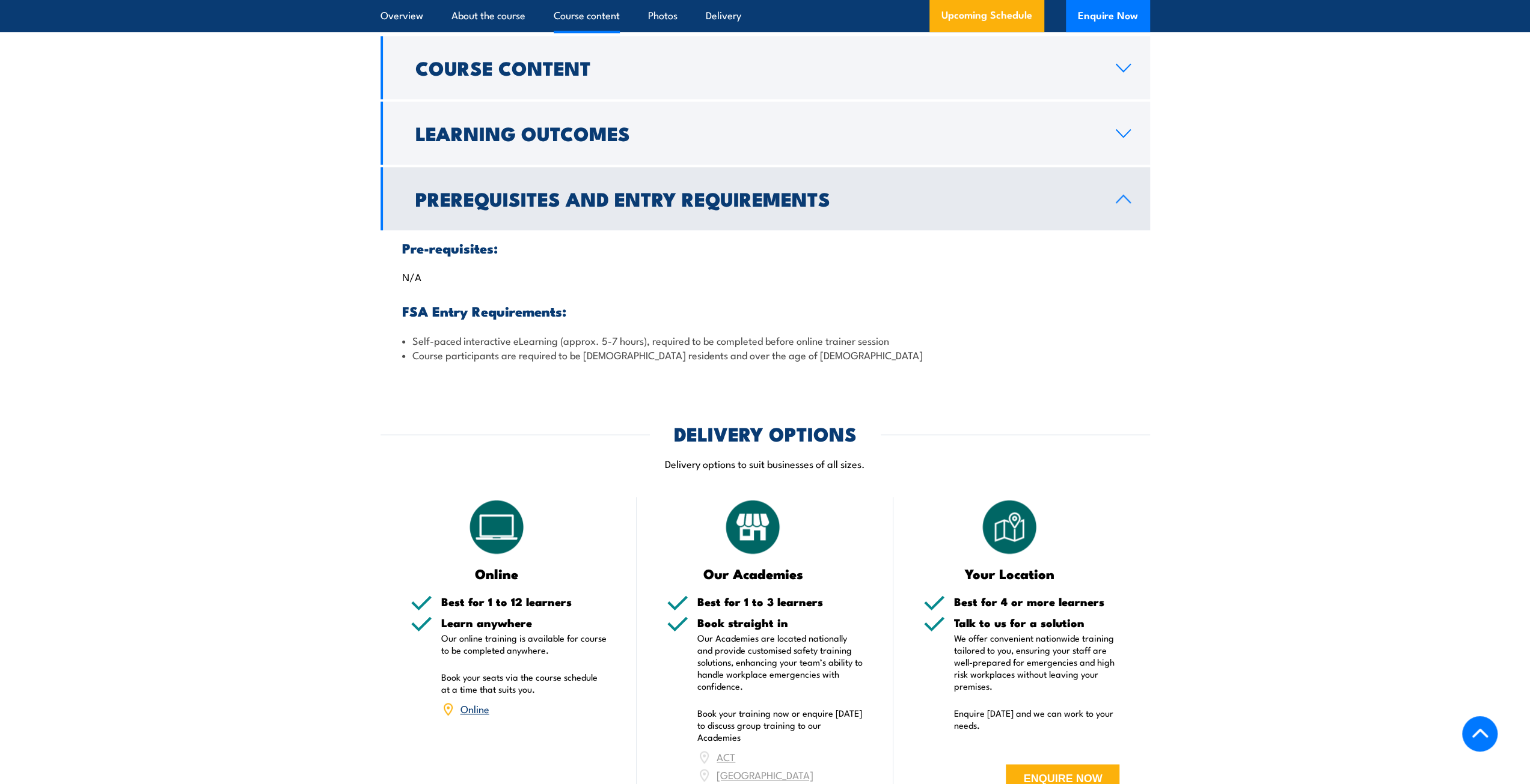
click at [530, 230] on div "Pre-requisites: N/A FSA Entry Requirements: Self-paced interactive eLearning (a…" at bounding box center [765, 301] width 769 height 142
click at [520, 209] on link "Prerequisites and Entry Requirements" at bounding box center [765, 198] width 769 height 63
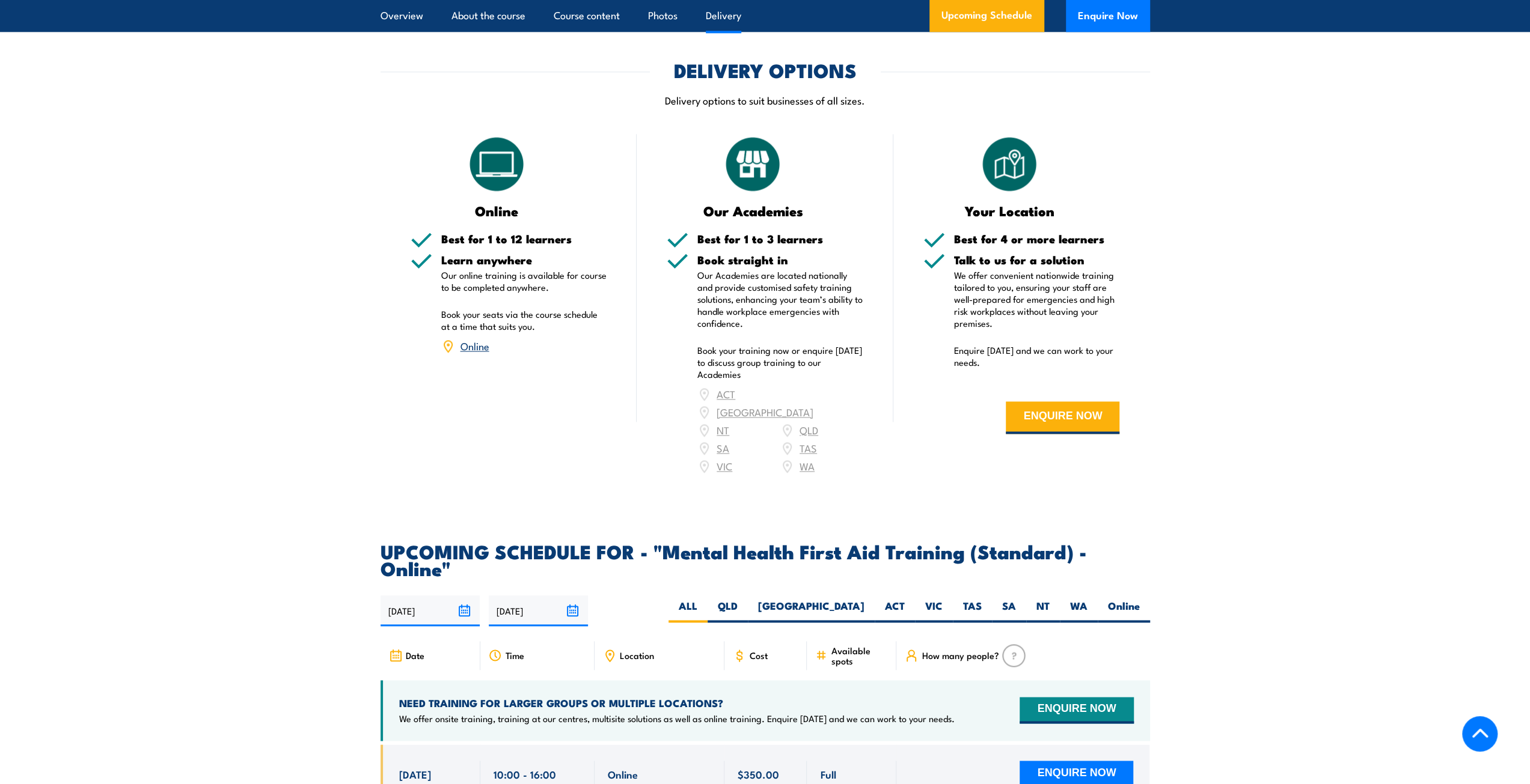
scroll to position [1683, 0]
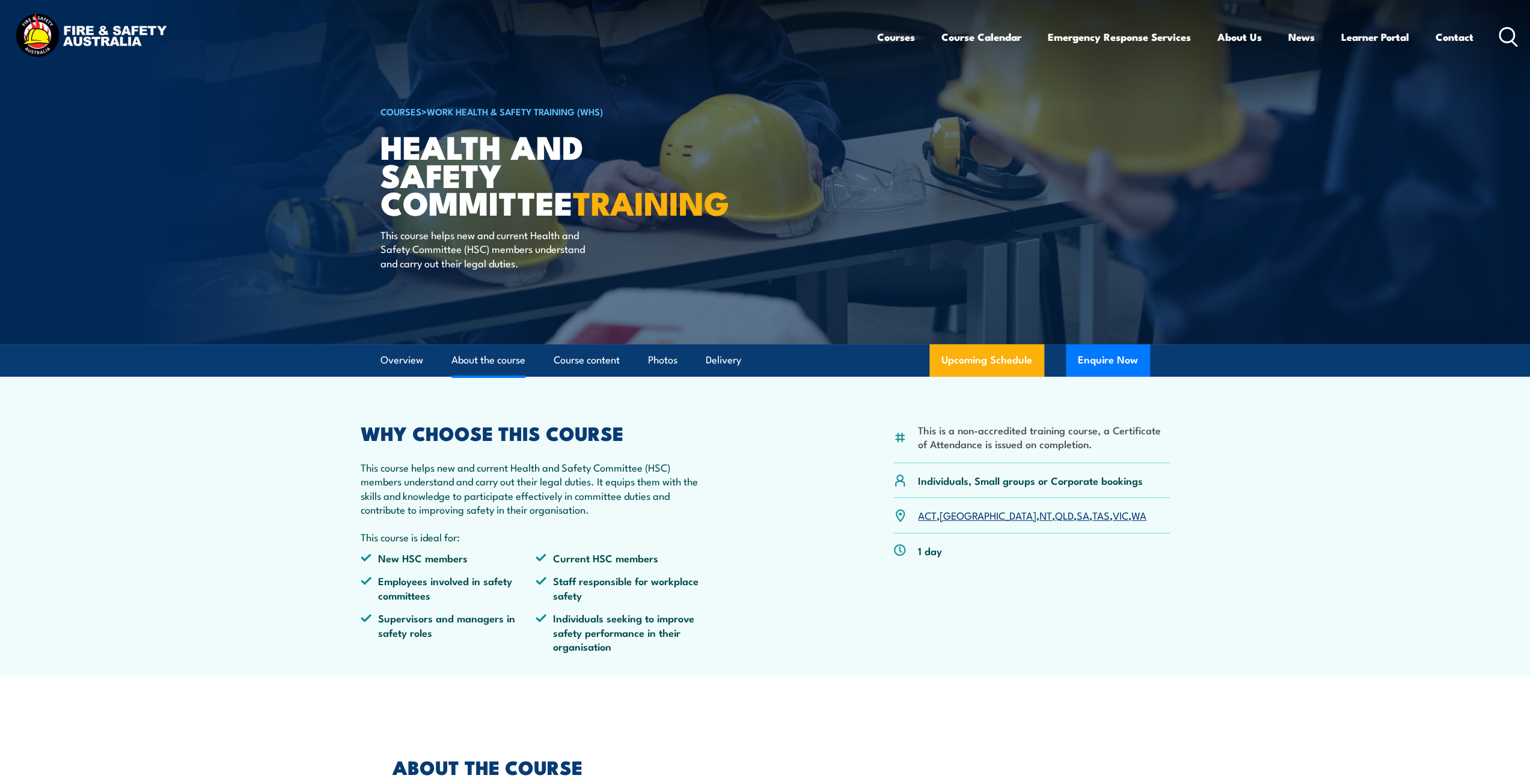
click at [468, 364] on link "About the course" at bounding box center [488, 361] width 74 height 32
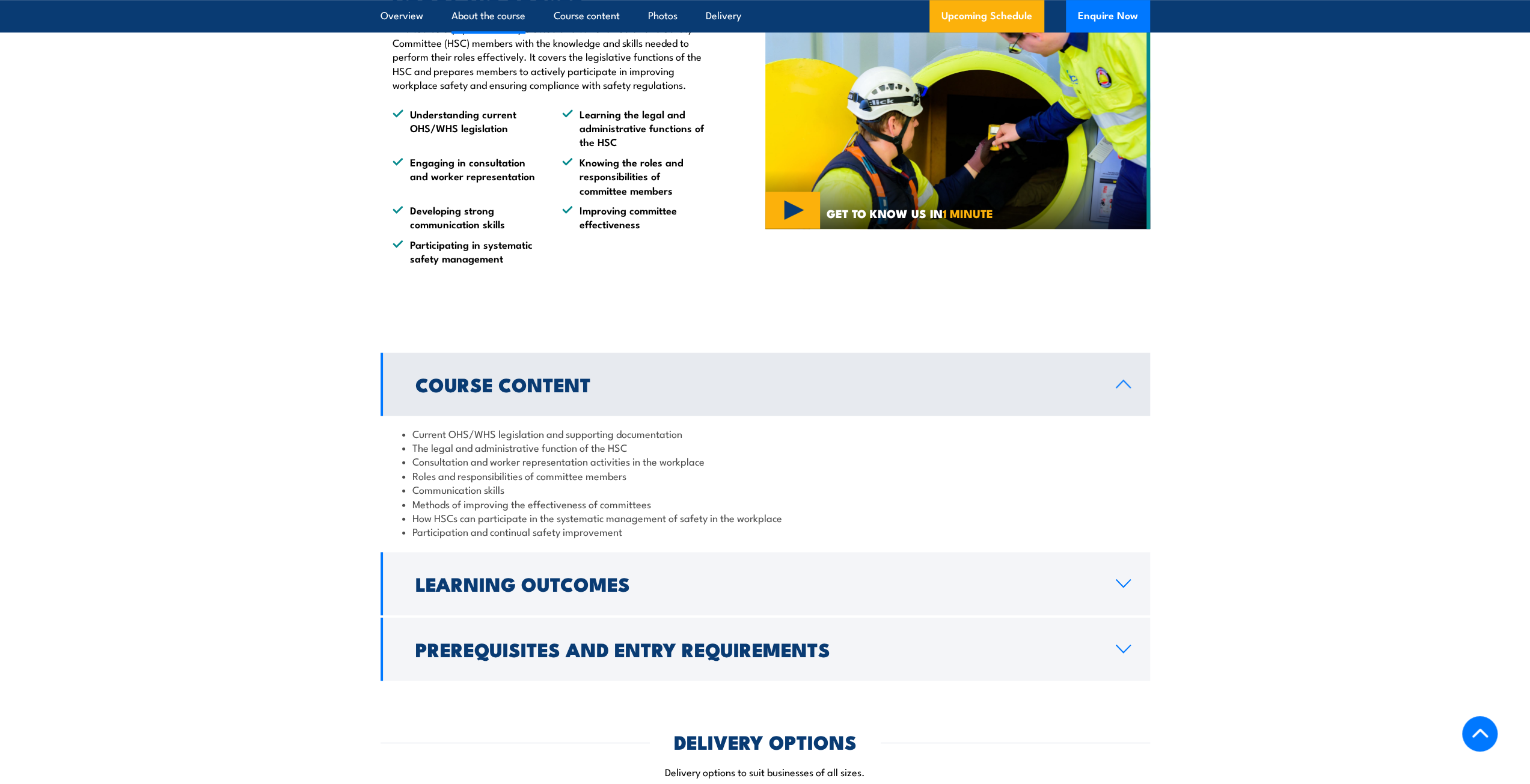
scroll to position [774, 0]
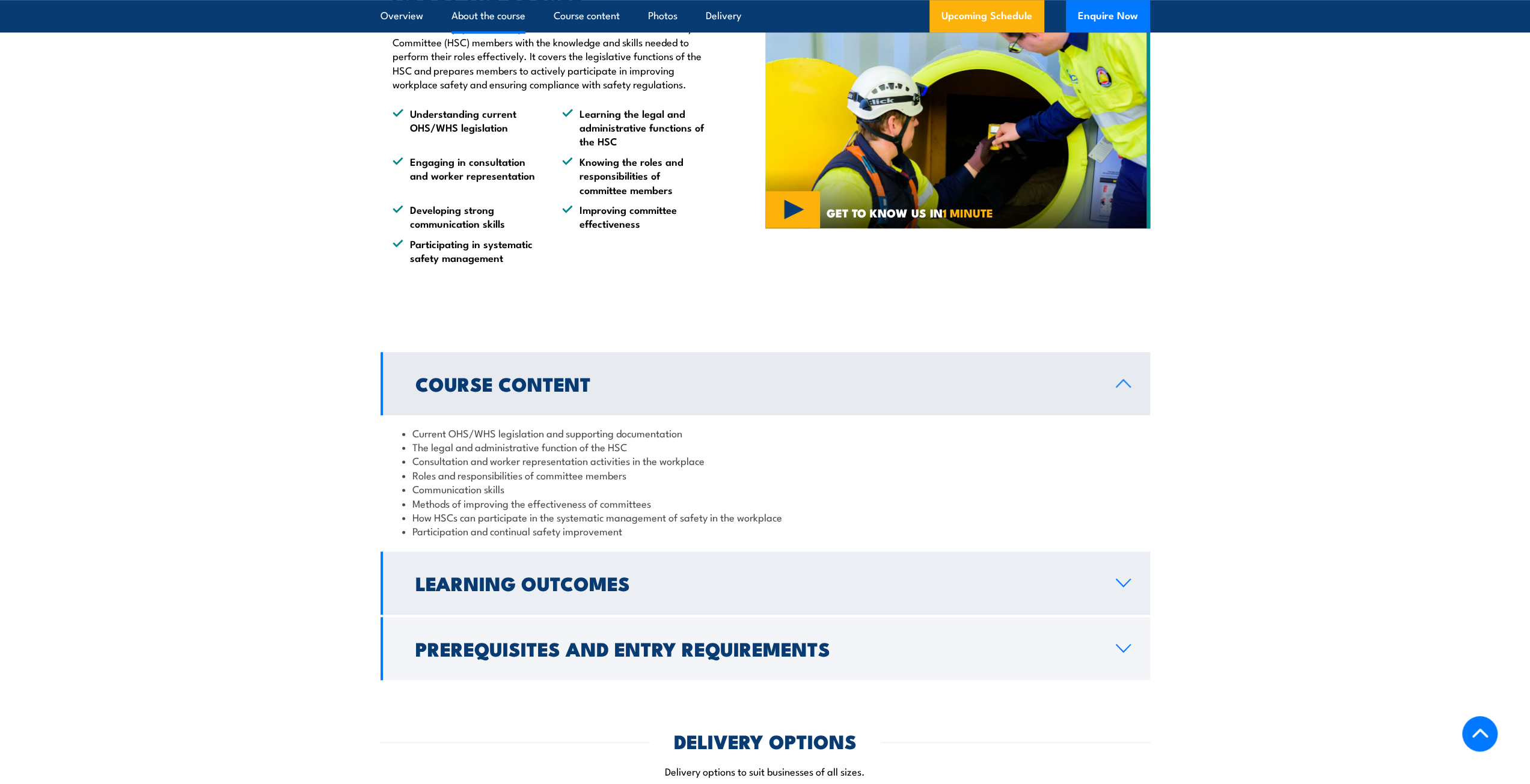
click at [491, 574] on h2 "Learning Outcomes" at bounding box center [756, 582] width 681 height 17
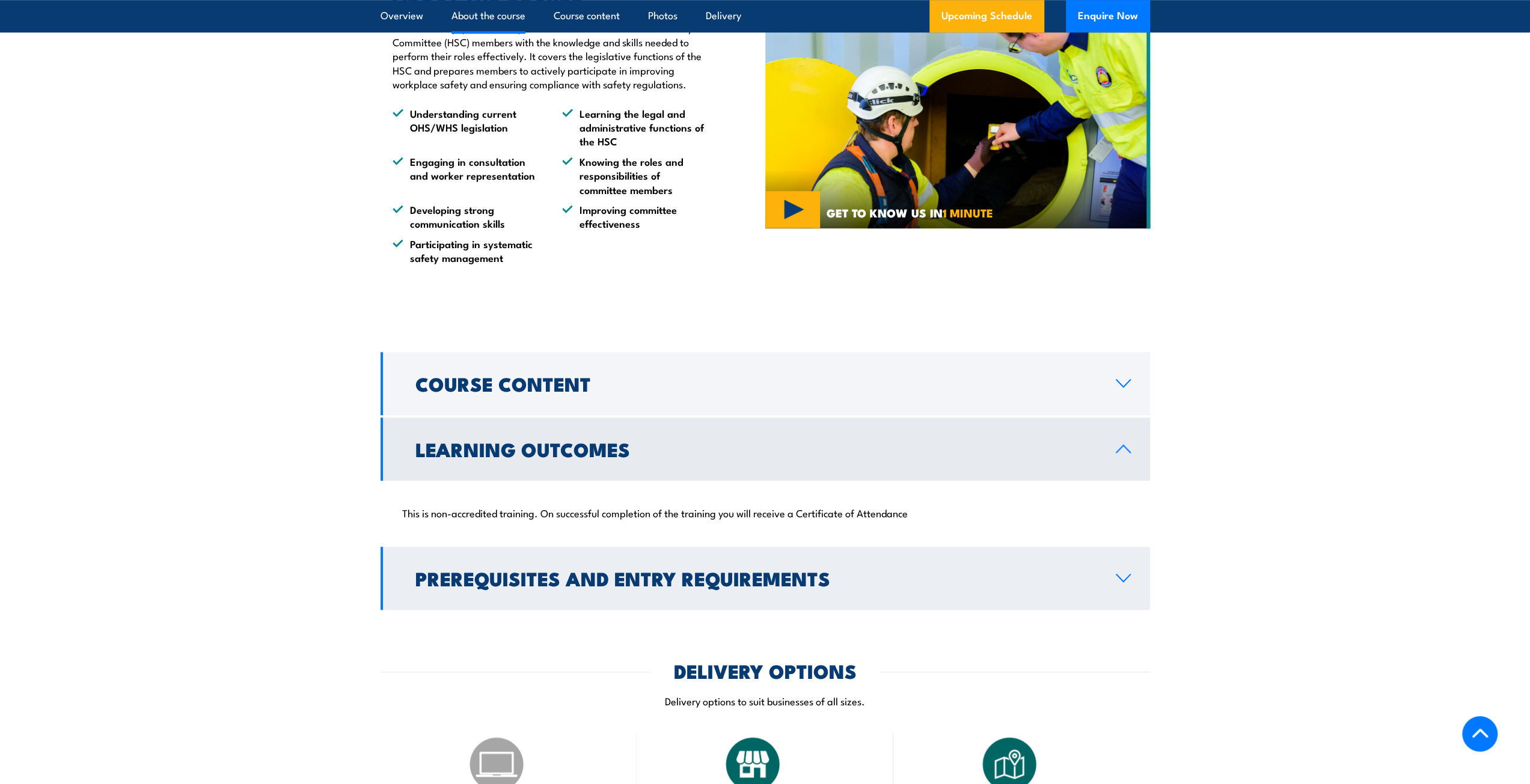
click at [492, 587] on h2 "Prerequisites and Entry Requirements" at bounding box center [756, 578] width 681 height 17
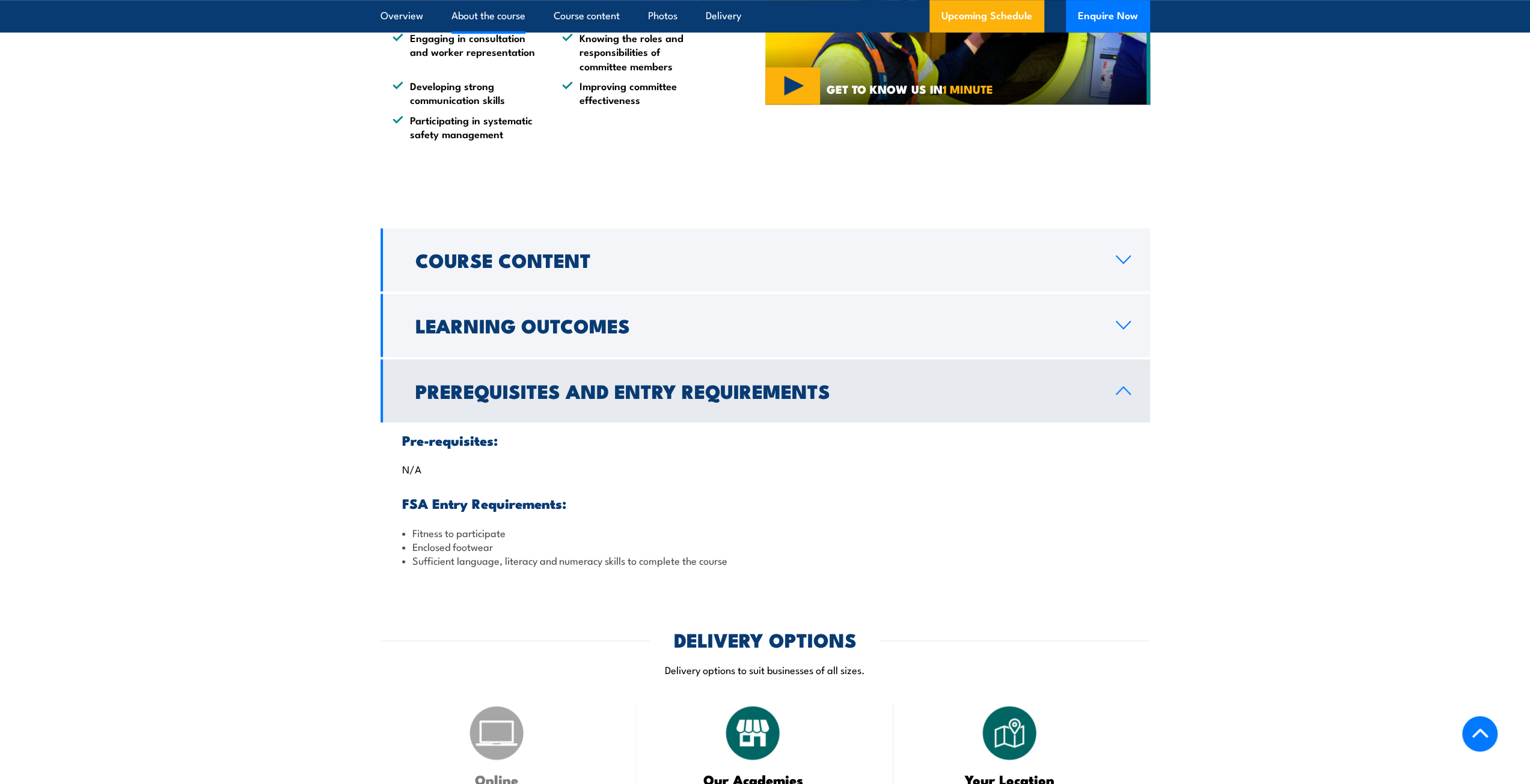
scroll to position [902, 0]
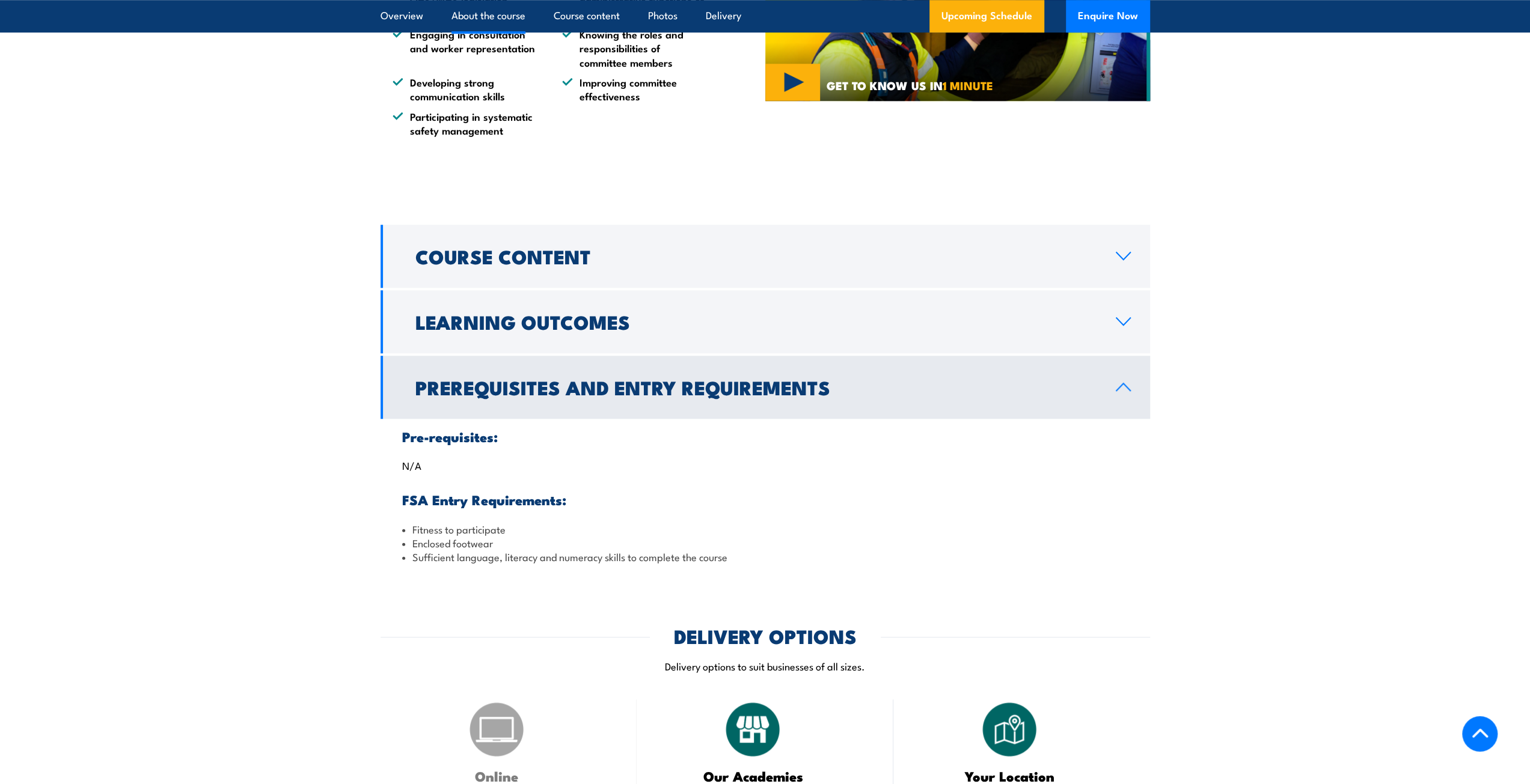
click at [763, 386] on h2 "Prerequisites and Entry Requirements" at bounding box center [756, 386] width 681 height 17
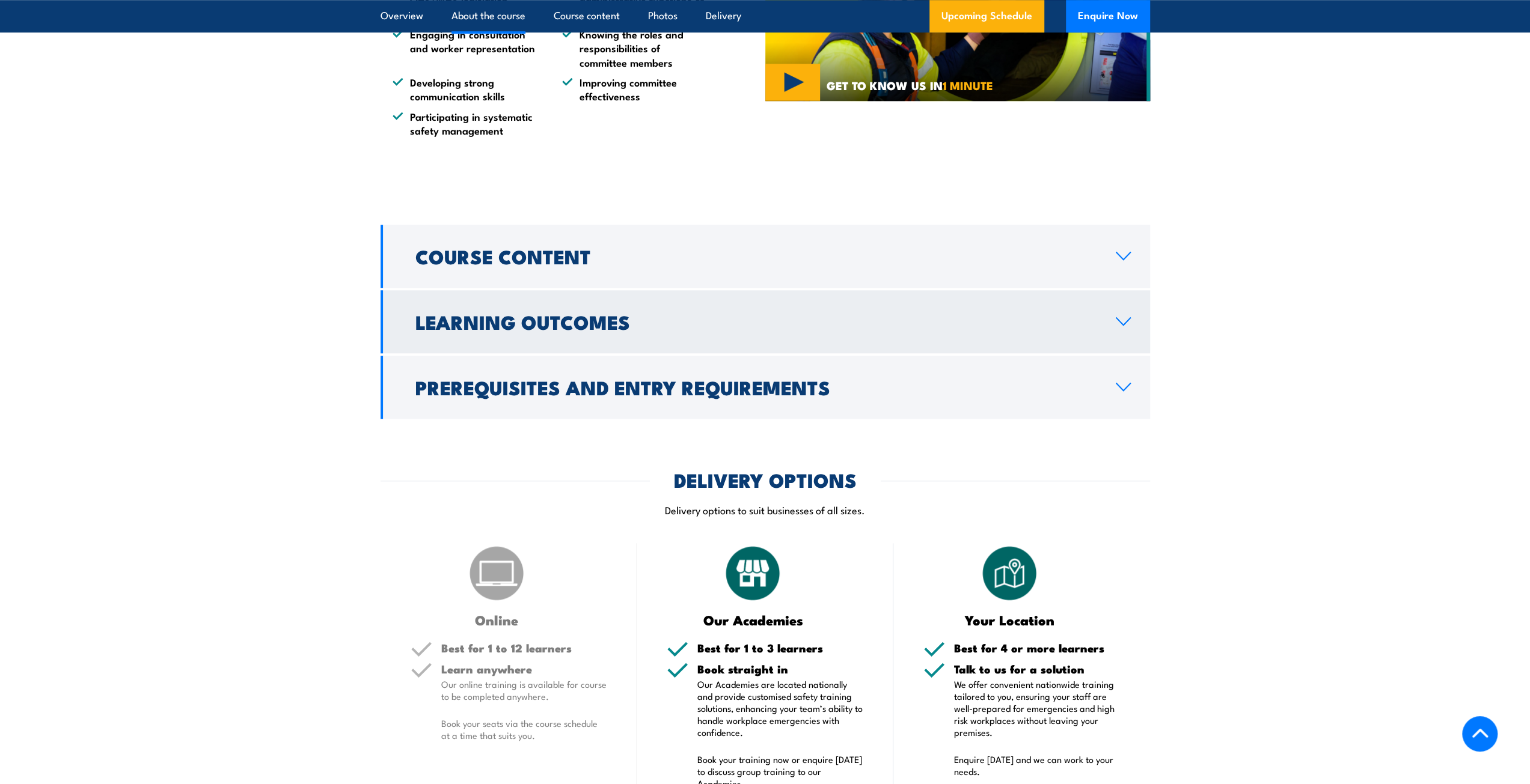
click at [644, 325] on h2 "Learning Outcomes" at bounding box center [756, 321] width 681 height 17
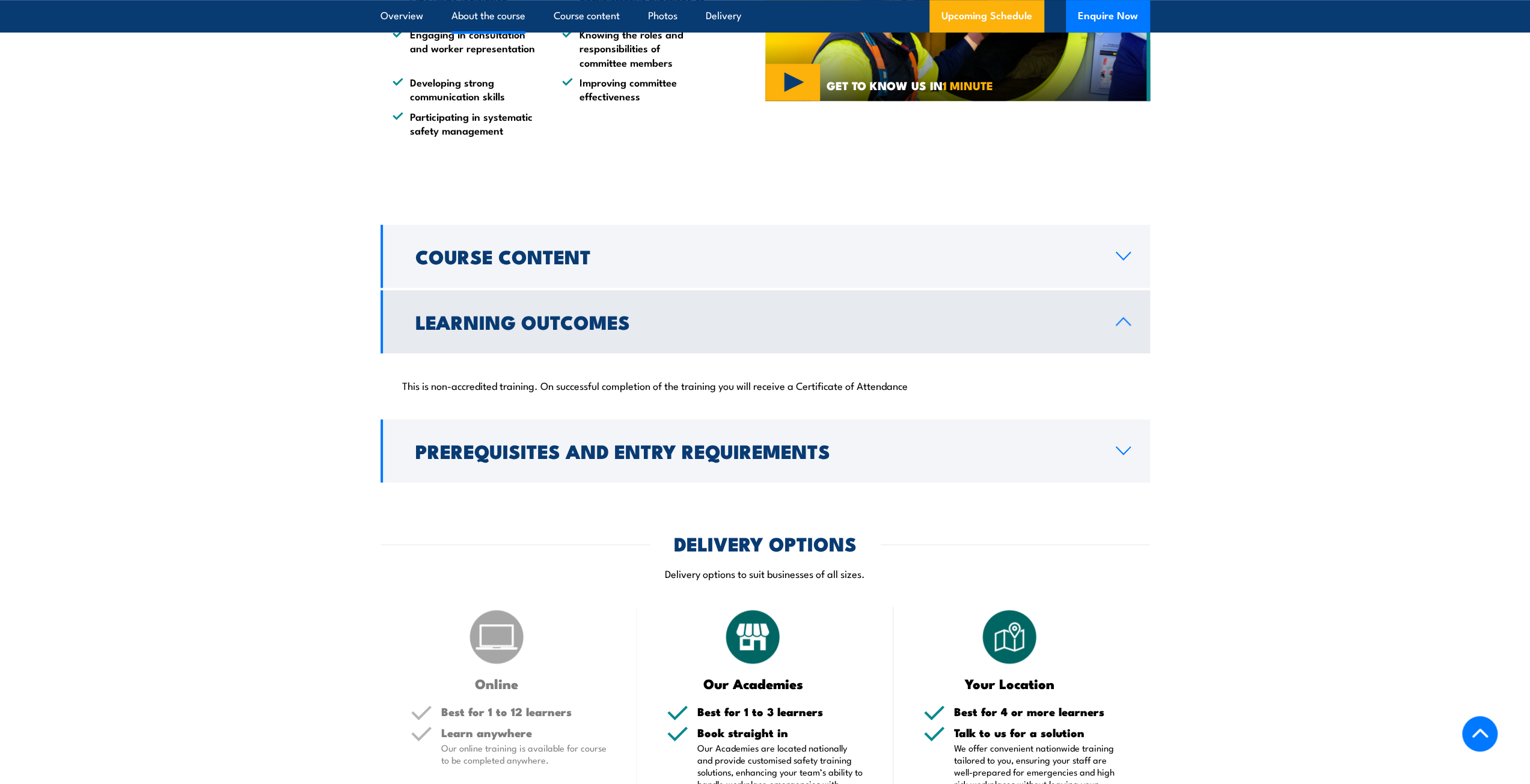
click at [644, 325] on h2 "Learning Outcomes" at bounding box center [756, 321] width 681 height 17
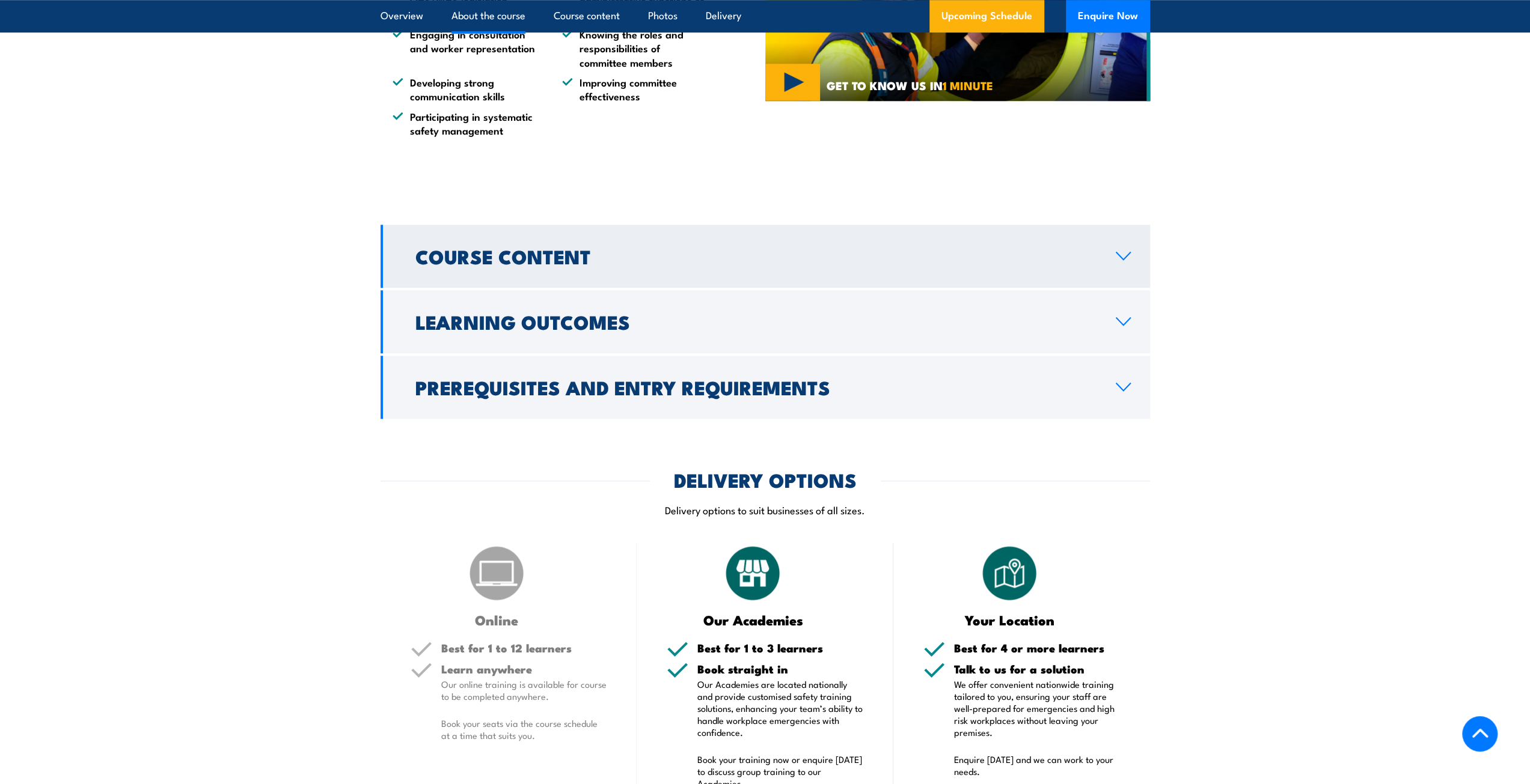
click at [575, 261] on h2 "Course Content" at bounding box center [756, 256] width 681 height 17
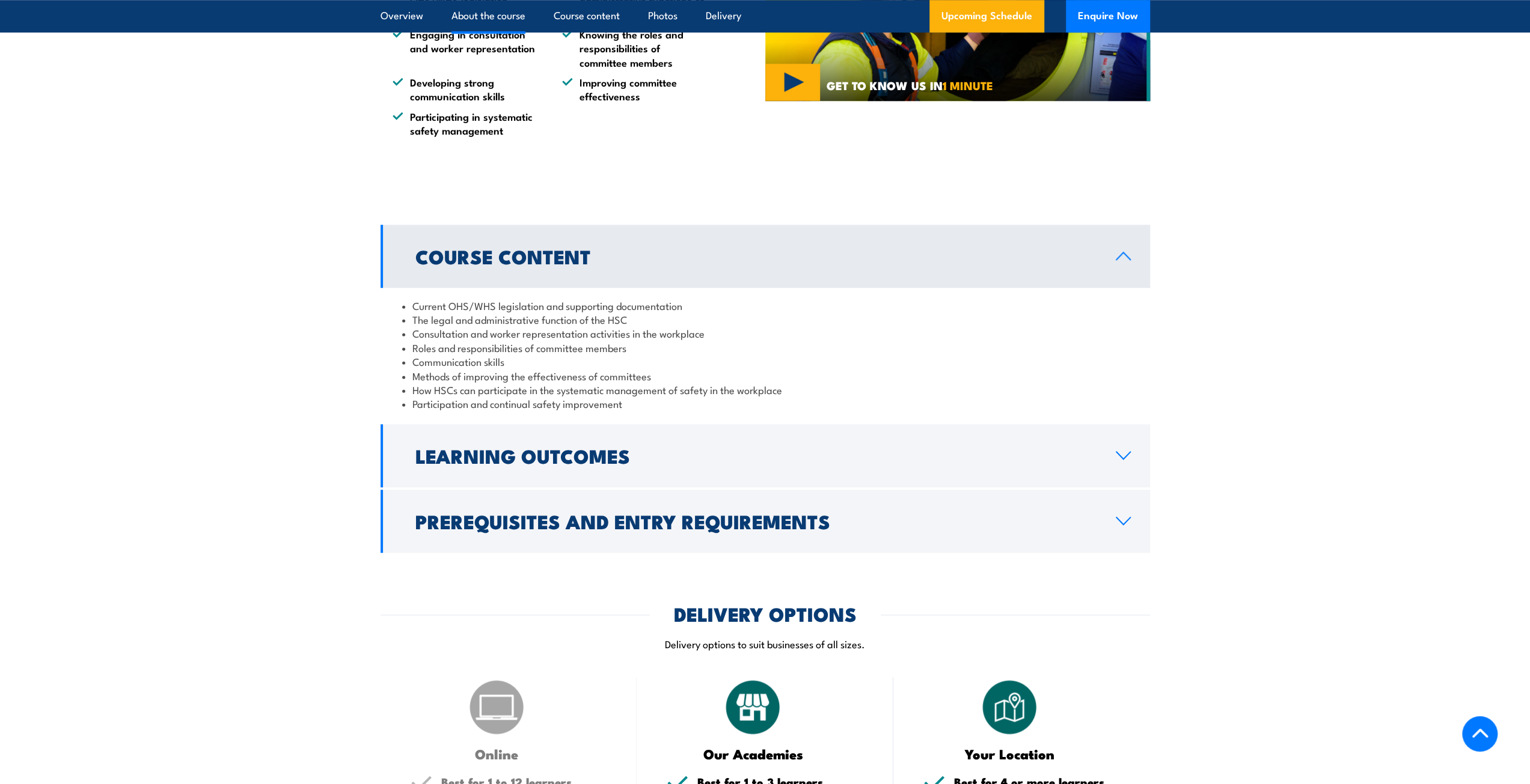
click at [575, 261] on h2 "Course Content" at bounding box center [756, 256] width 681 height 17
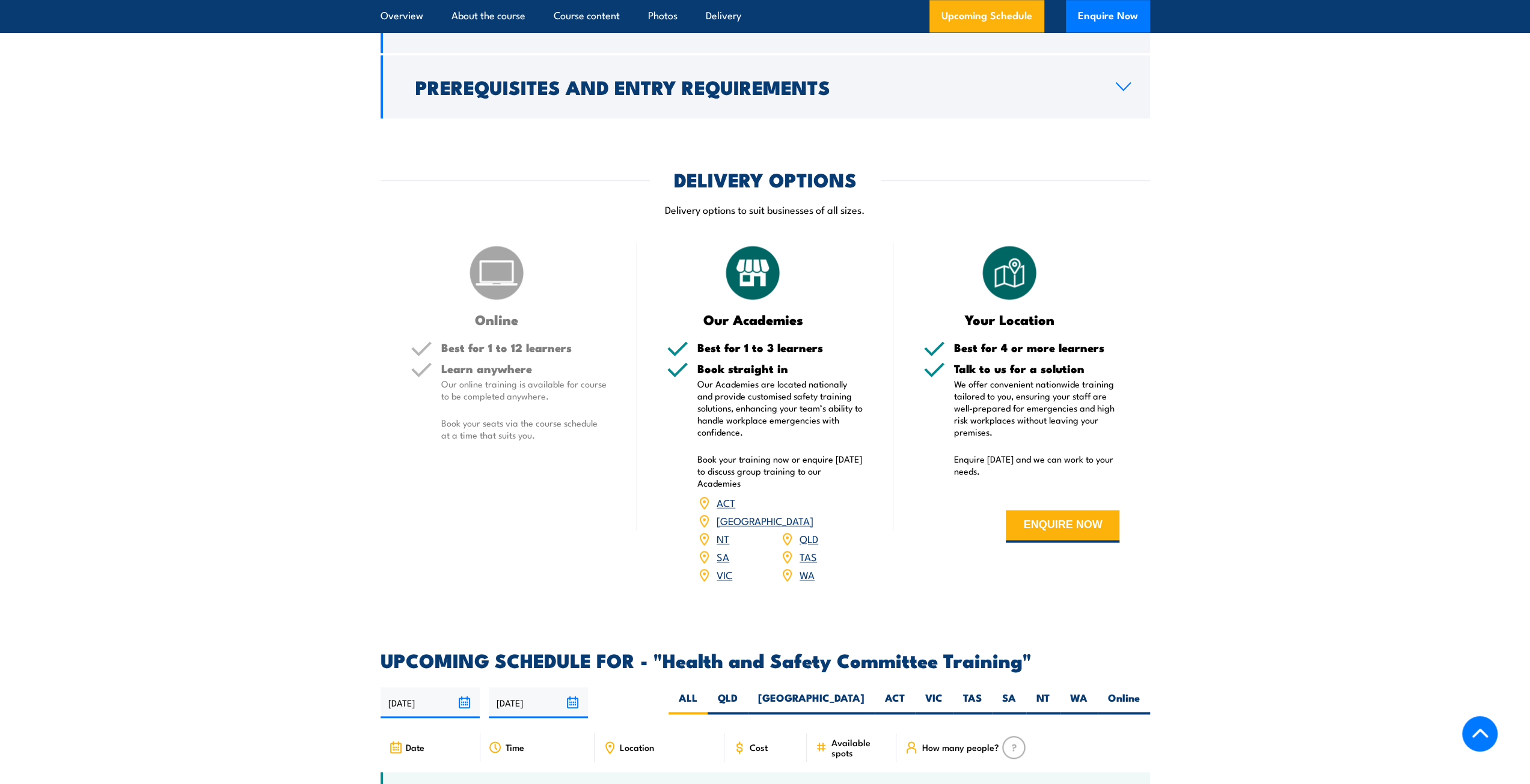
scroll to position [1503, 0]
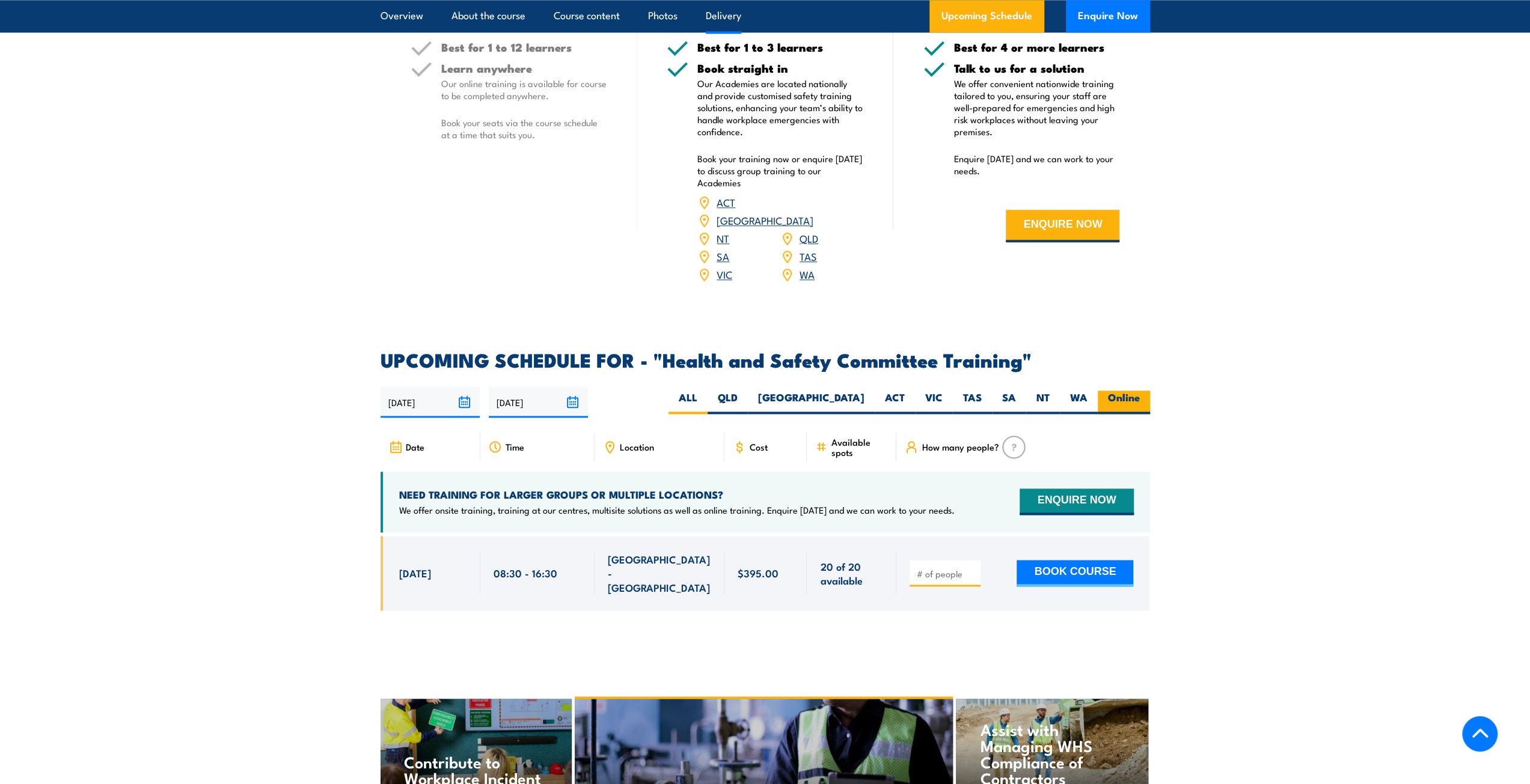
click at [1124, 391] on label "Online" at bounding box center [1124, 402] width 52 height 23
click at [1140, 391] on input "Online" at bounding box center [1143, 394] width 8 height 8
radio input "true"
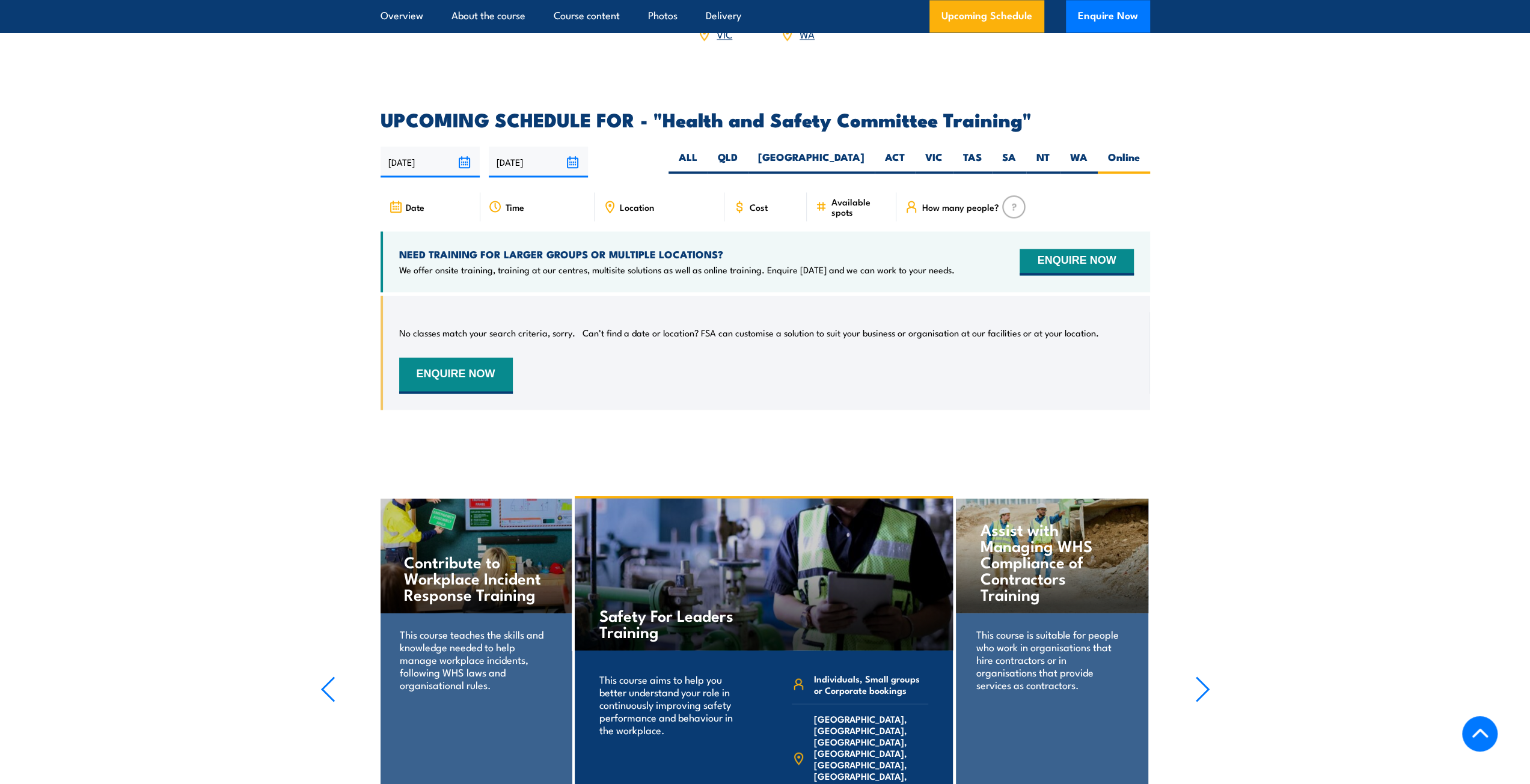
scroll to position [1848, 0]
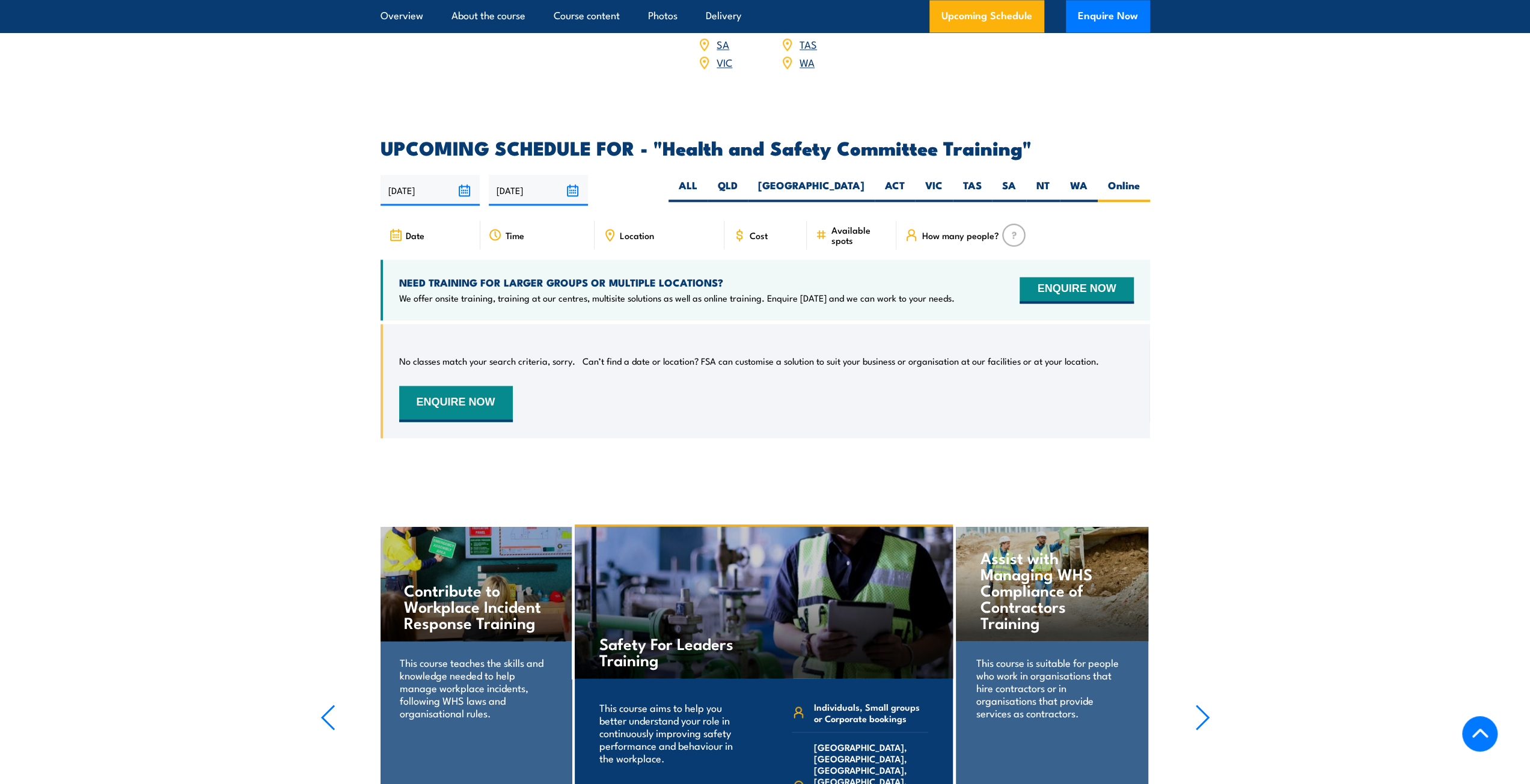
click at [615, 229] on icon at bounding box center [609, 235] width 13 height 13
click at [708, 179] on label "ALL" at bounding box center [687, 190] width 39 height 23
click at [705, 179] on input "ALL" at bounding box center [701, 182] width 8 height 8
radio input "true"
click at [1306, 332] on section "UPCOMING SCHEDULE FOR - "Health and Safety Committee Training" 19/08/2025 15/02…" at bounding box center [765, 297] width 1530 height 317
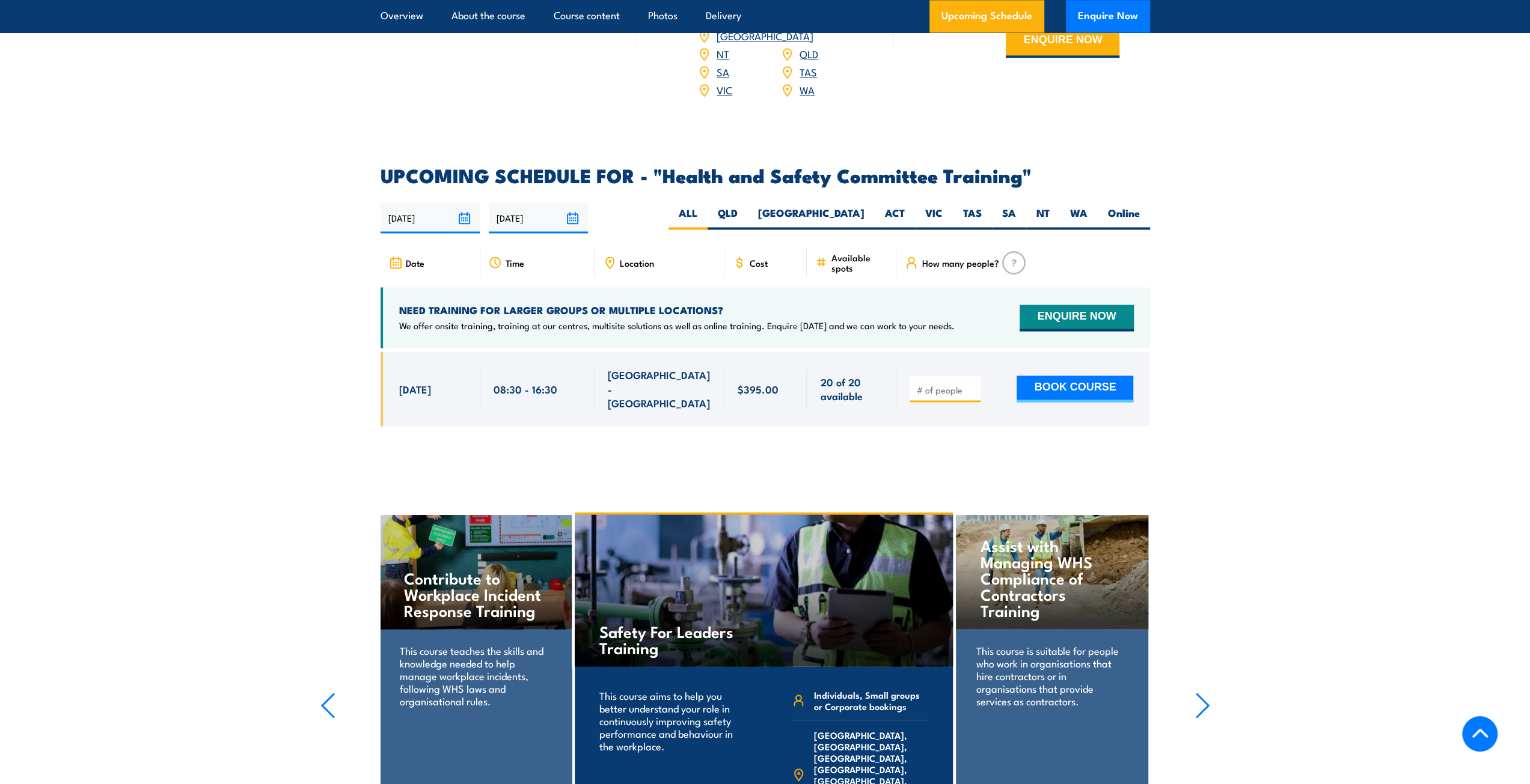
scroll to position [1789, 0]
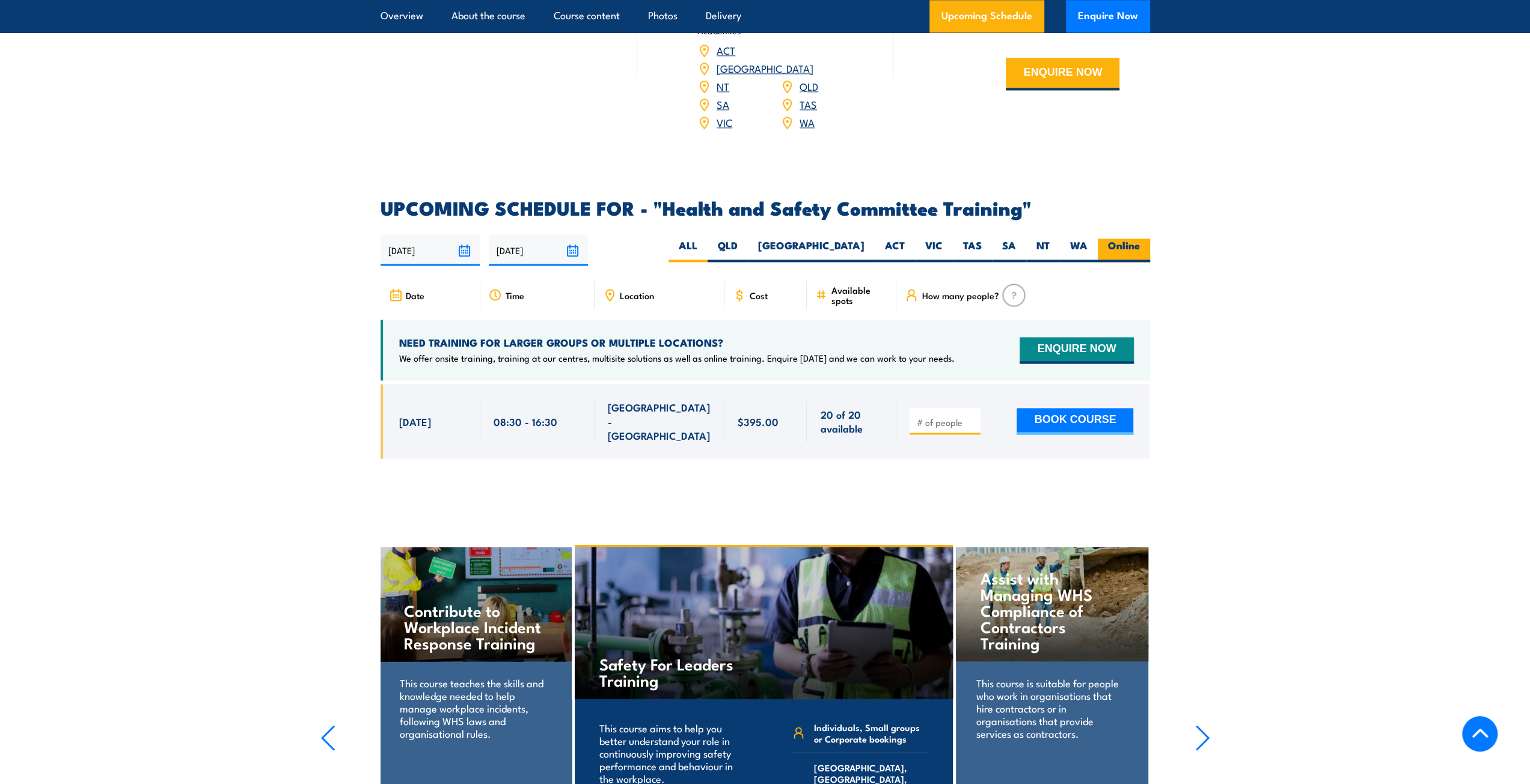
click at [1126, 239] on label "Online" at bounding box center [1124, 250] width 52 height 23
click at [1140, 239] on input "Online" at bounding box center [1143, 242] width 8 height 8
radio input "true"
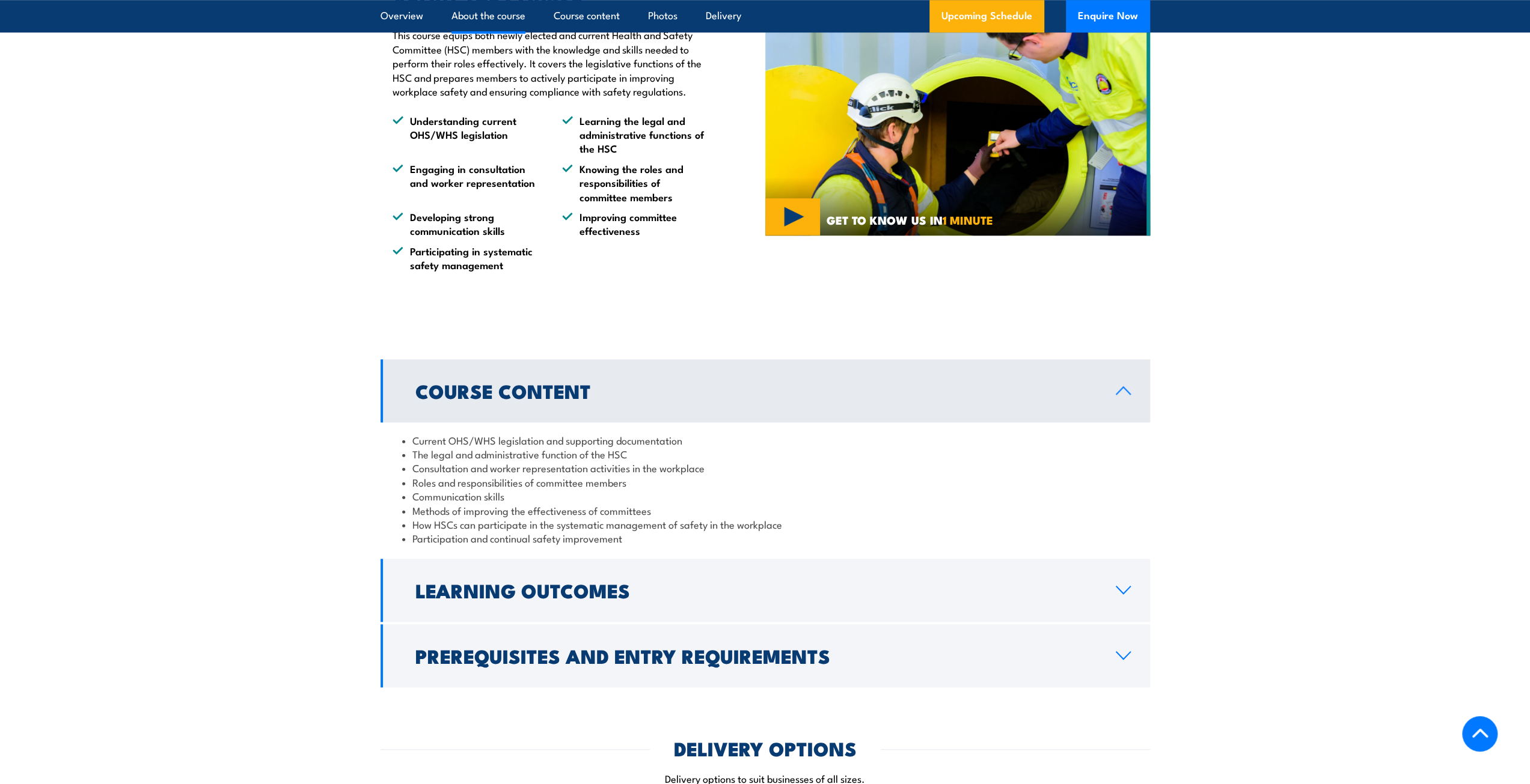
scroll to position [467, 0]
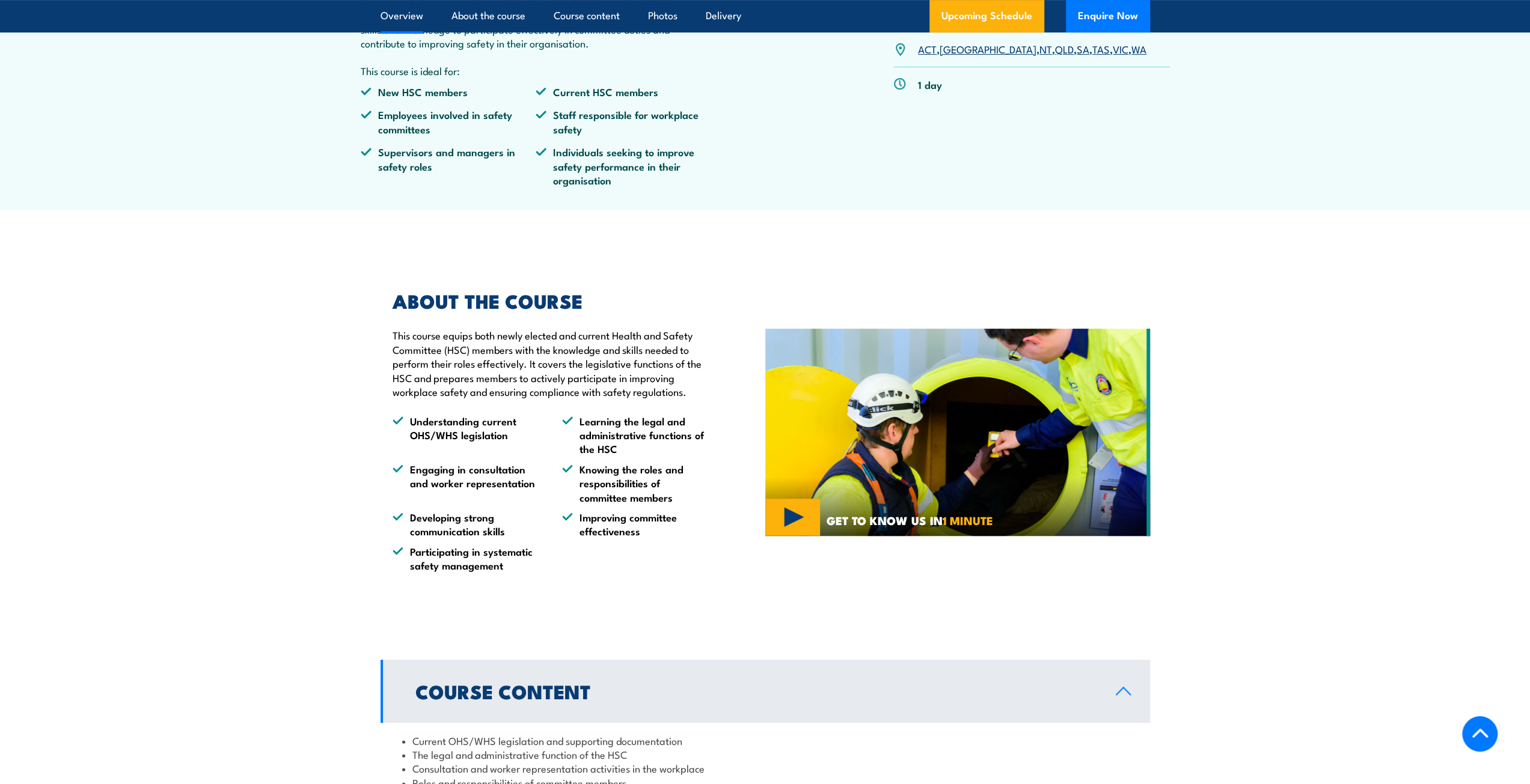
click at [1121, 692] on icon at bounding box center [1123, 692] width 16 height 10
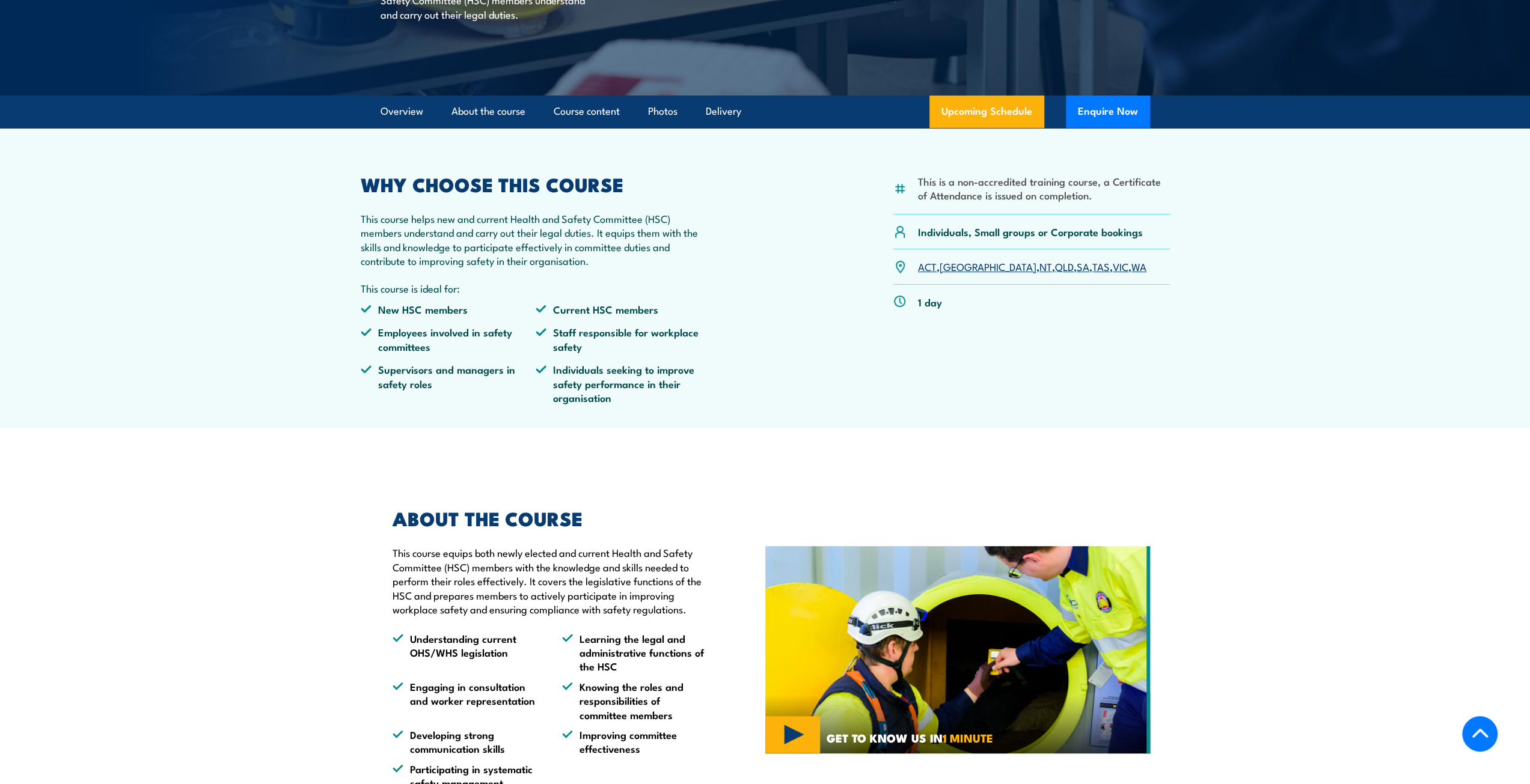
scroll to position [106, 0]
